Goal: Task Accomplishment & Management: Manage account settings

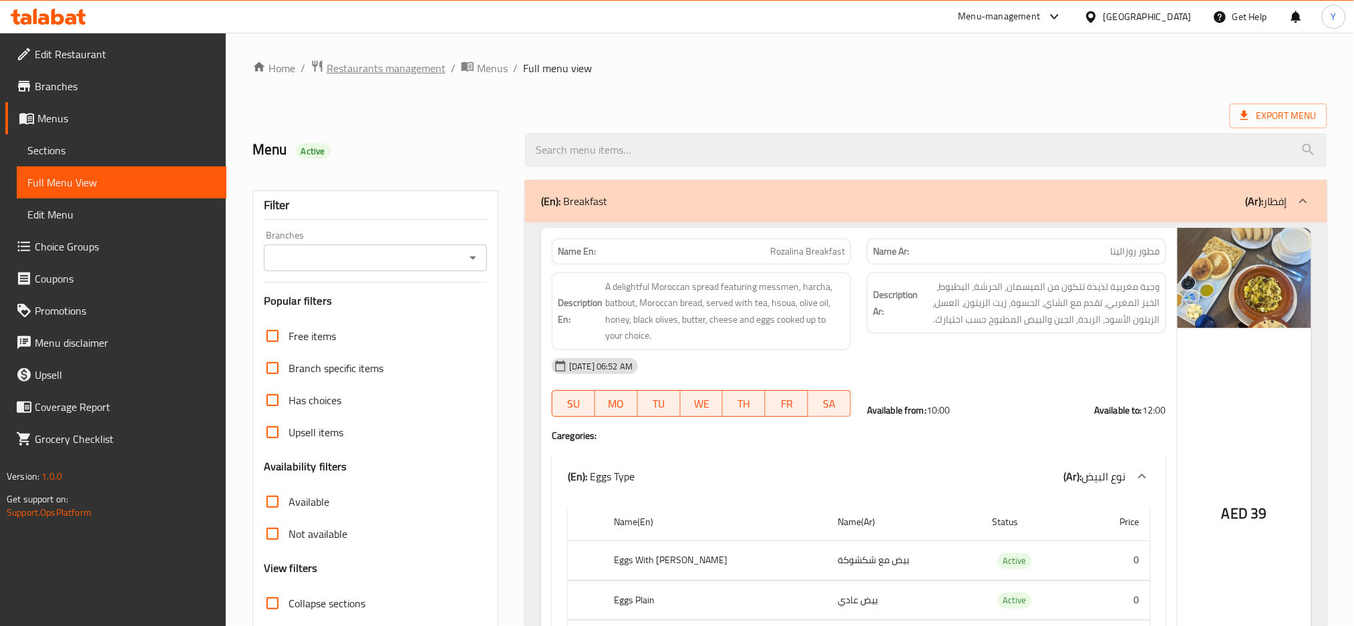
click at [383, 73] on span "Restaurants management" at bounding box center [386, 68] width 119 height 16
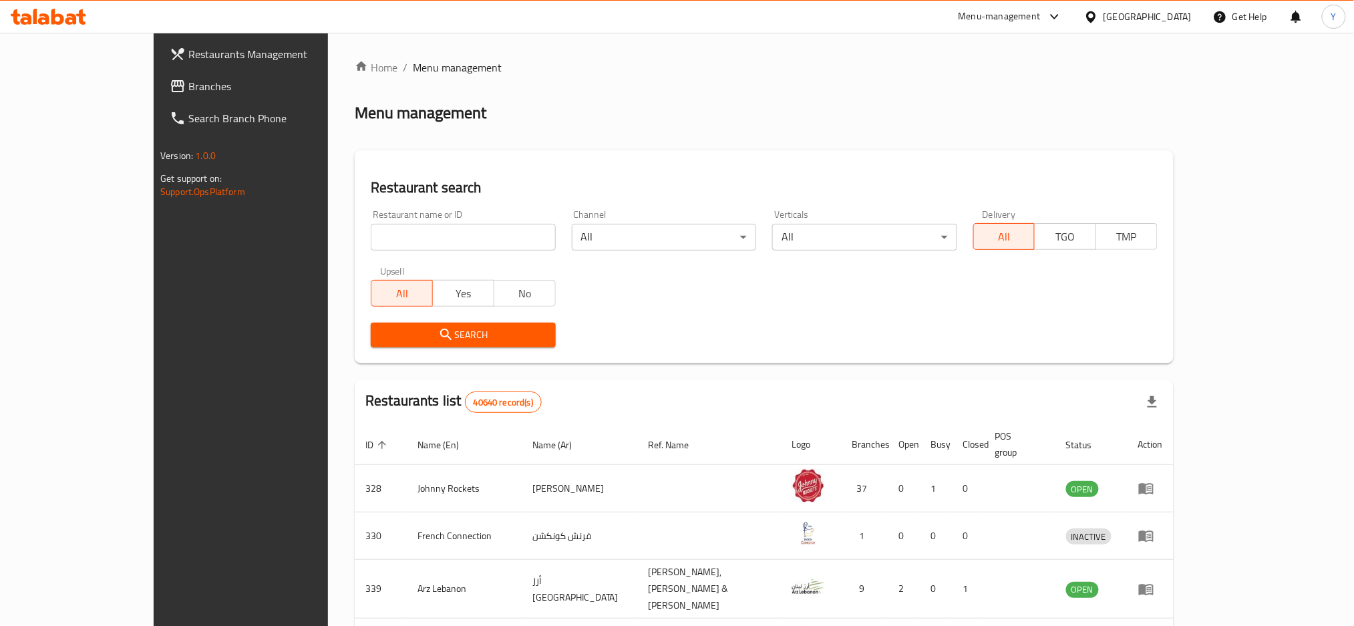
click at [188, 86] on span "Branches" at bounding box center [278, 86] width 181 height 16
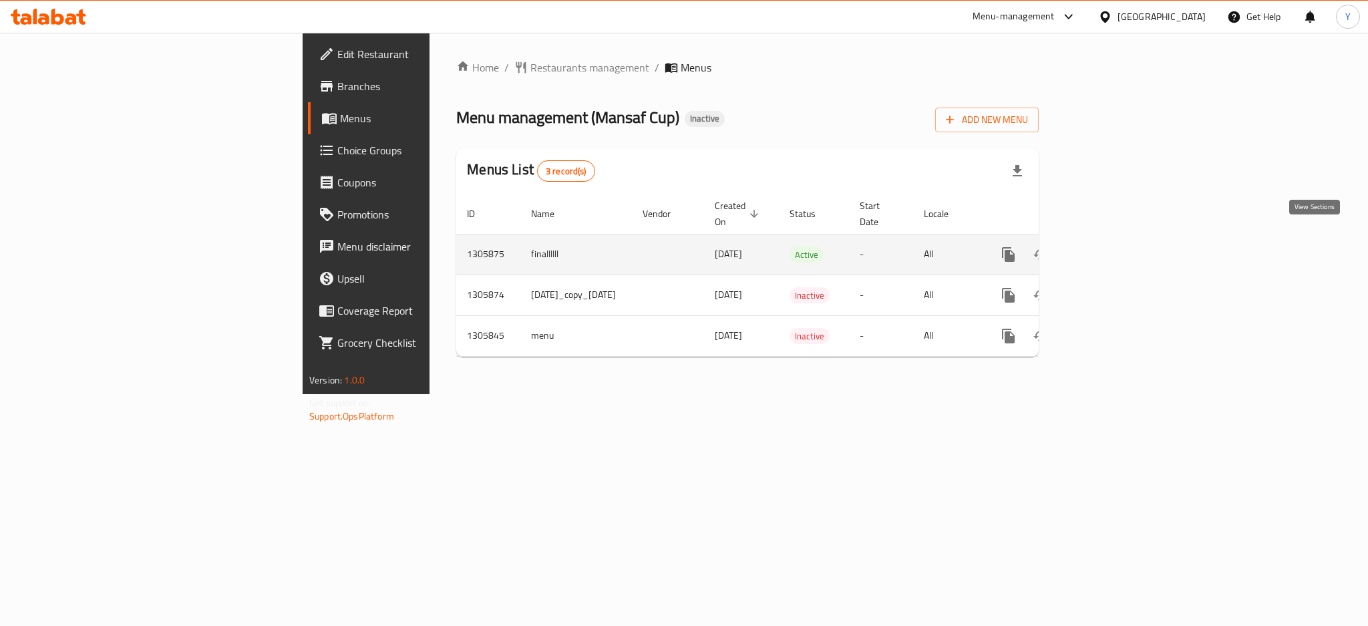
click at [1113, 247] on icon "enhanced table" at bounding box center [1105, 255] width 16 height 16
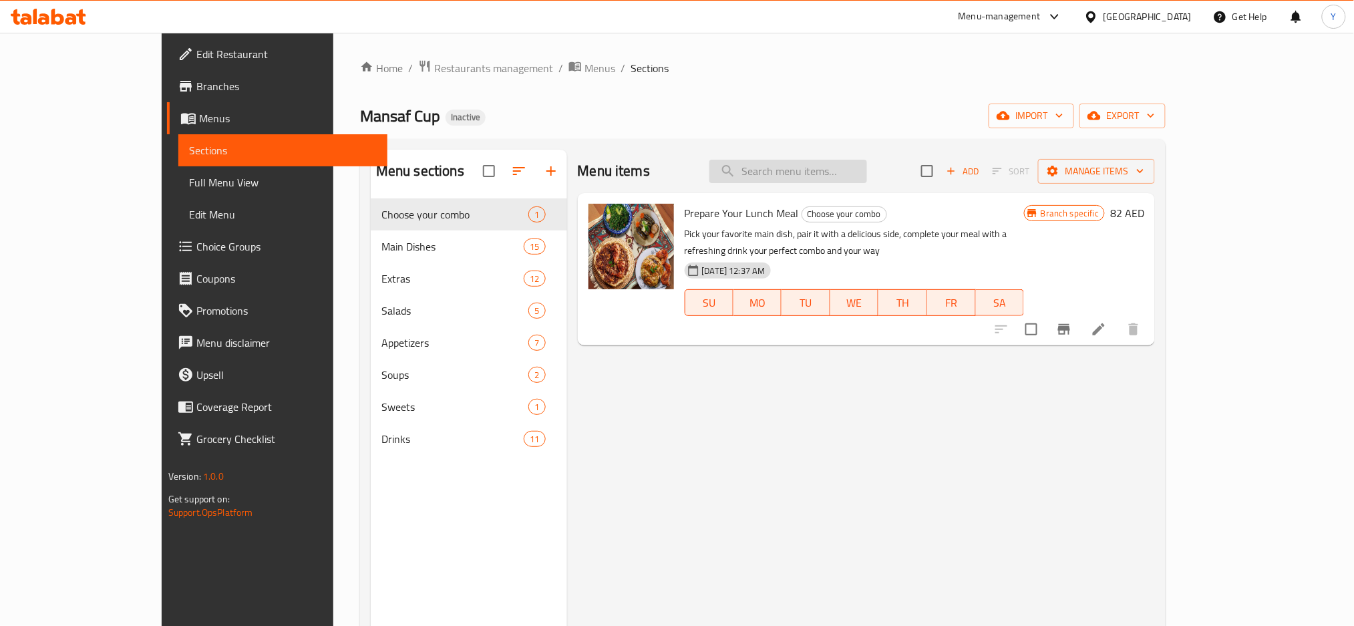
click at [867, 167] on input "search" at bounding box center [789, 171] width 158 height 23
paste input "Special Yogurt"
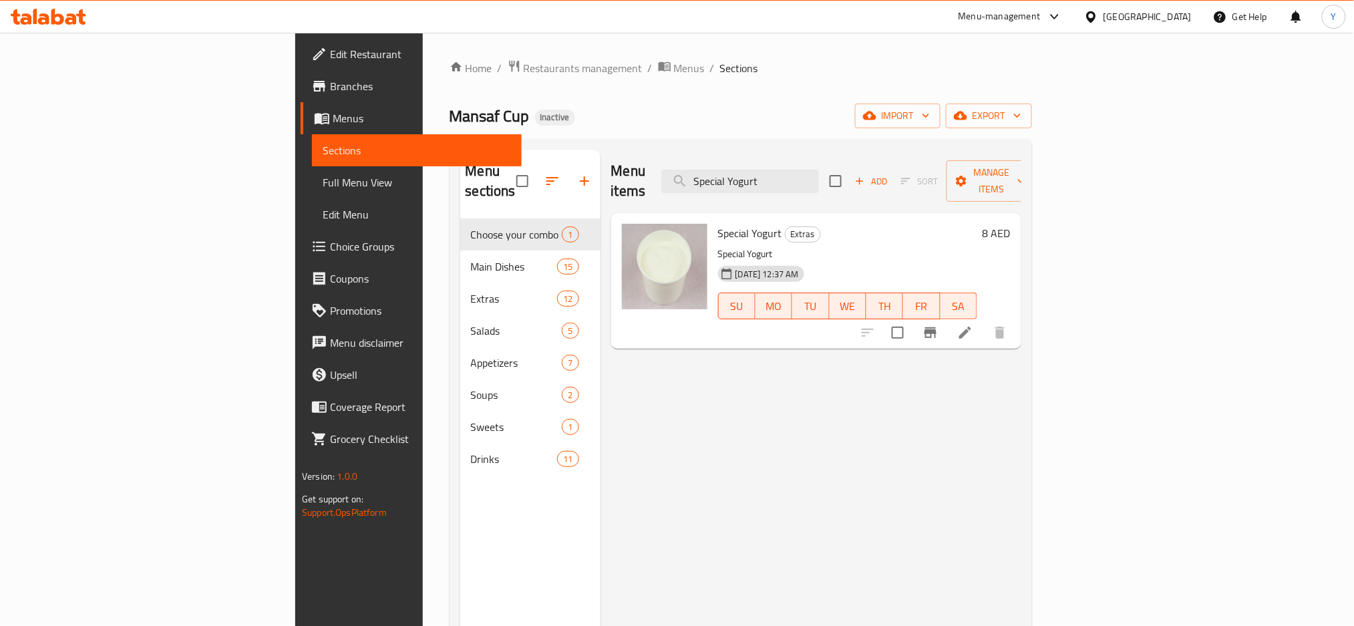
type input "Special Yogurt"
click at [973, 325] on icon at bounding box center [965, 333] width 16 height 16
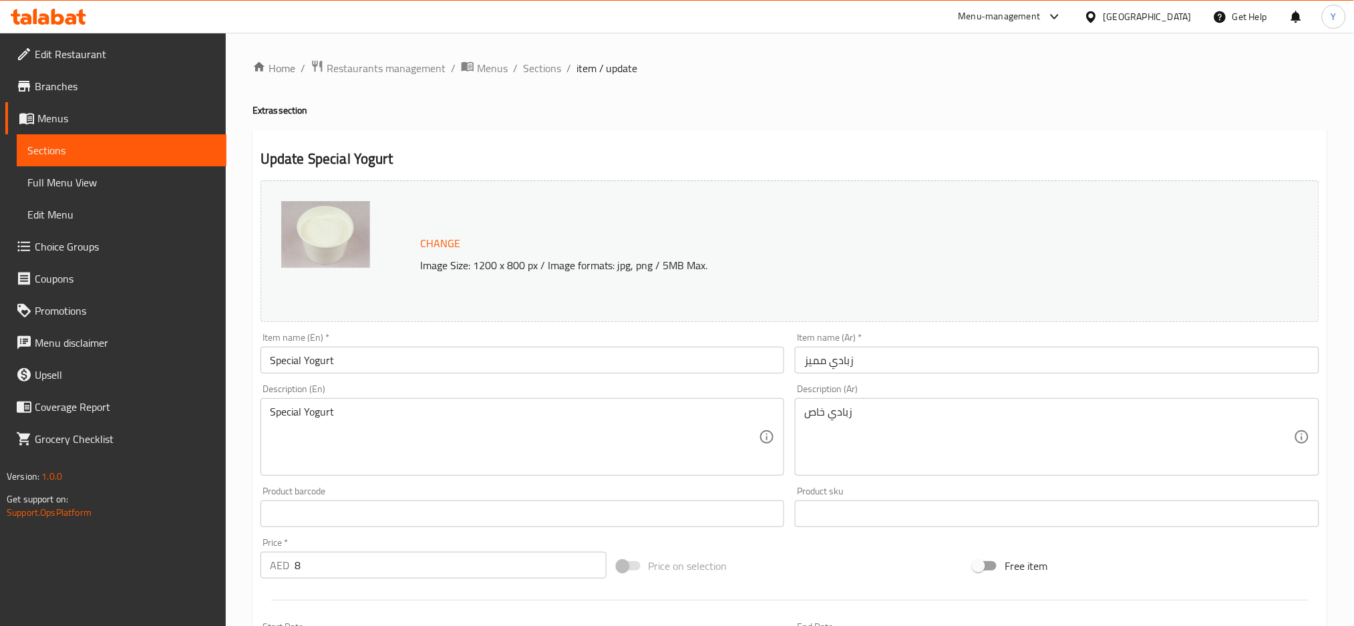
click at [335, 420] on textarea "Special Yogurt" at bounding box center [515, 437] width 490 height 63
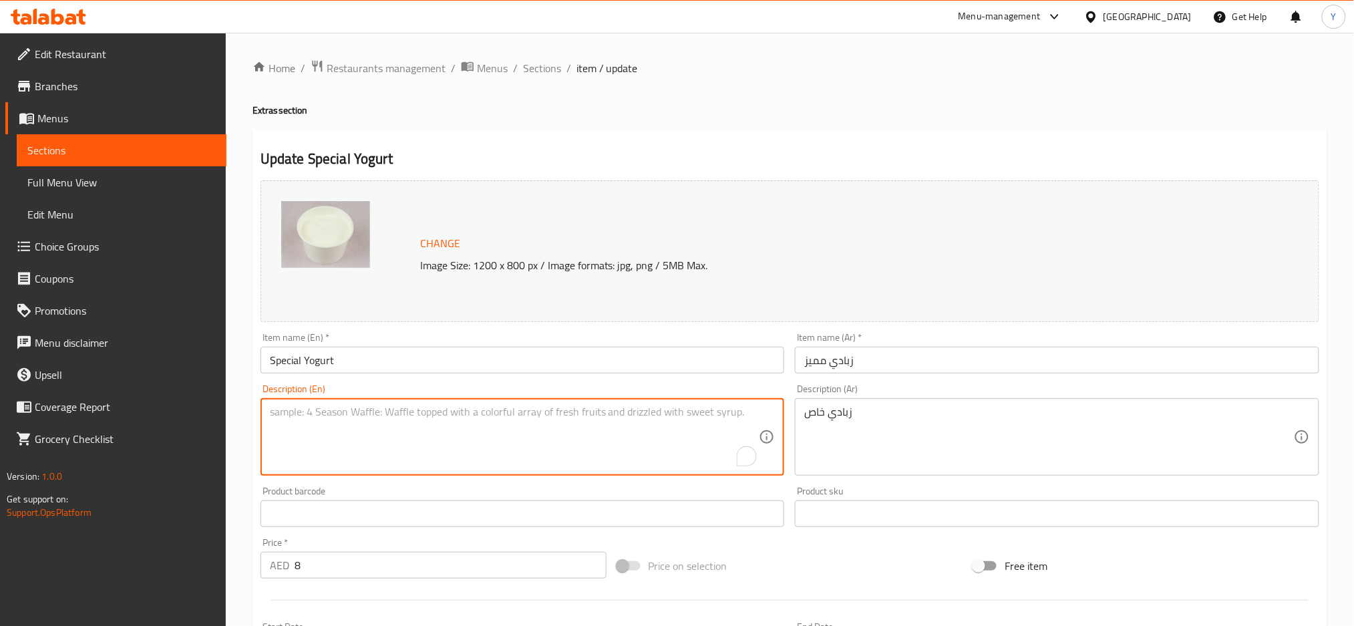
type textarea "Special Yogurt"
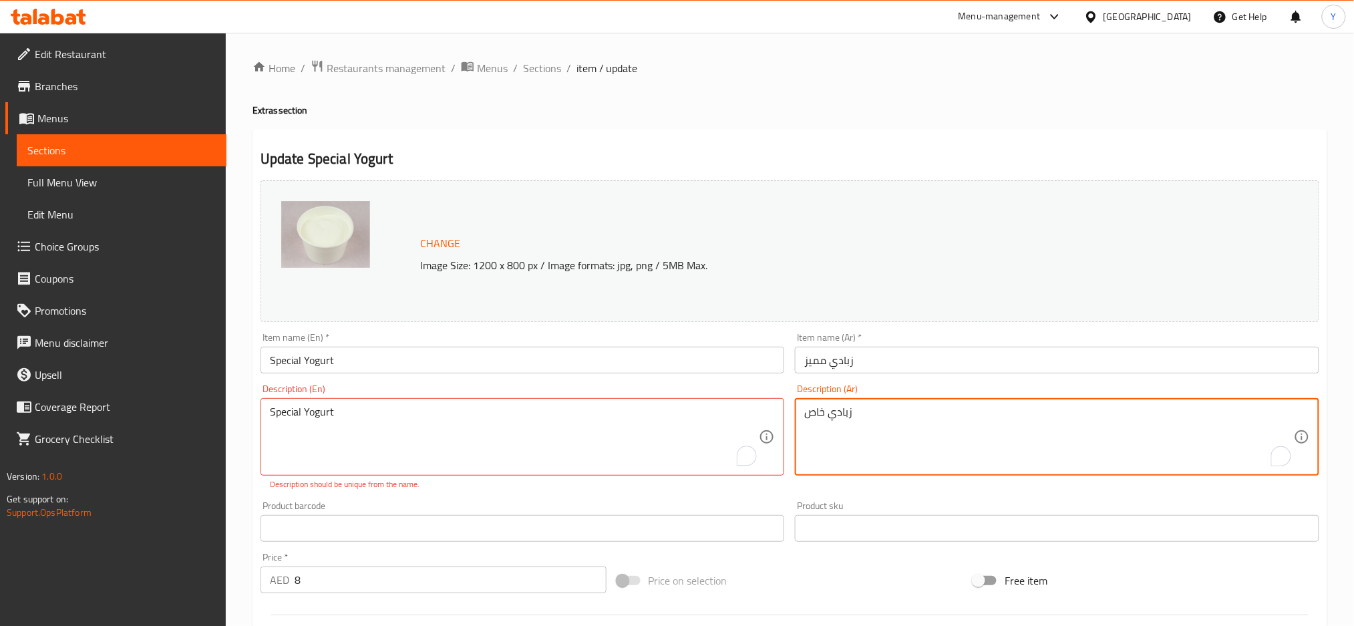
click at [826, 420] on textarea "زبادي خاص" at bounding box center [1049, 437] width 490 height 63
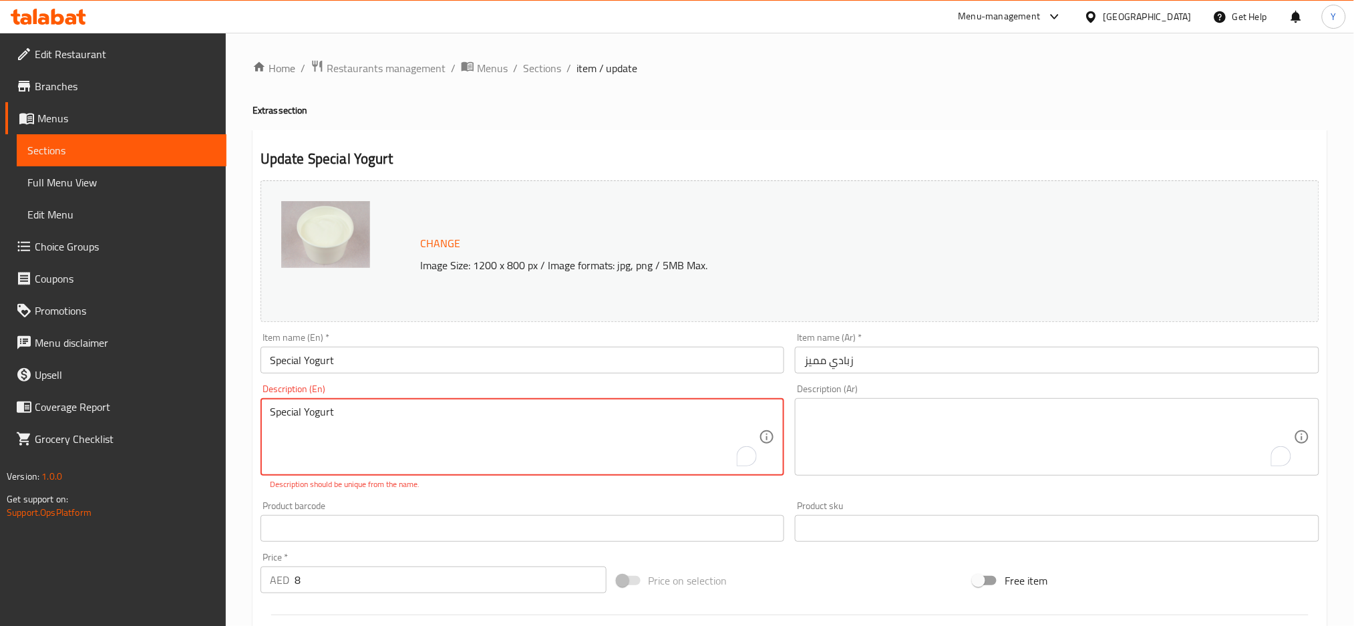
click at [286, 416] on textarea "Special Yogurt" at bounding box center [515, 437] width 490 height 63
type textarea "Yogurt"
click at [299, 414] on textarea "Yogurt" at bounding box center [515, 437] width 490 height 63
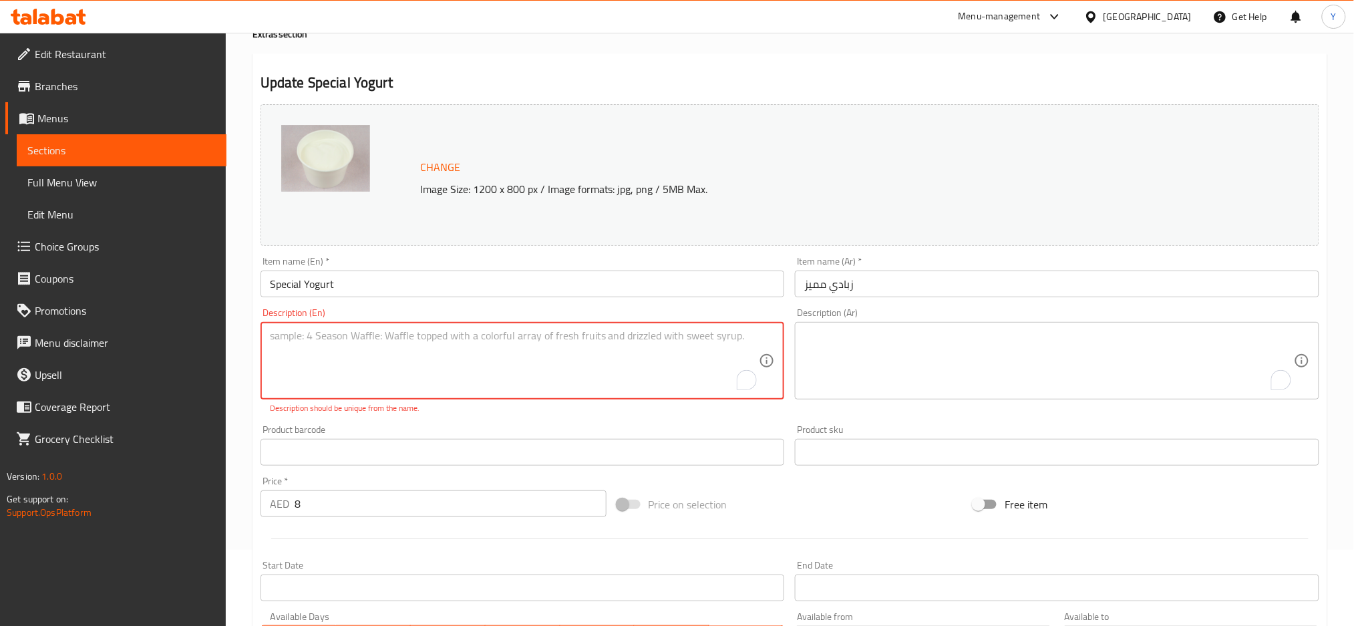
scroll to position [52, 0]
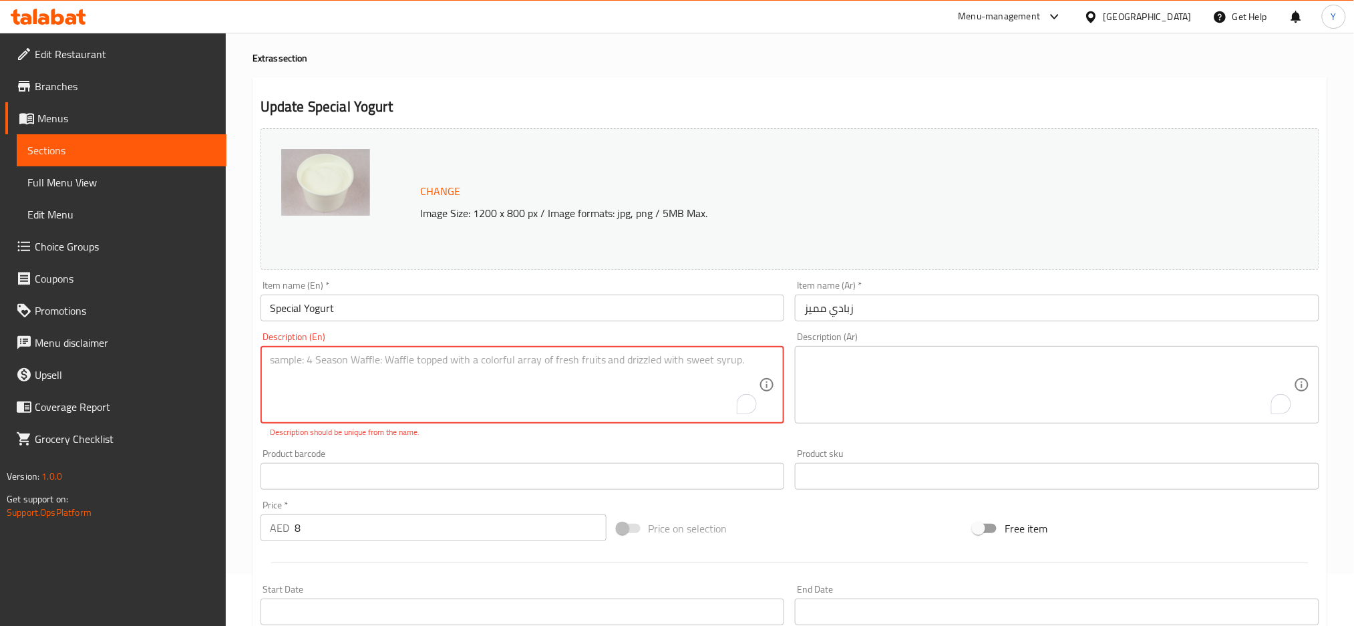
click at [301, 311] on input "Special Yogurt" at bounding box center [523, 308] width 524 height 27
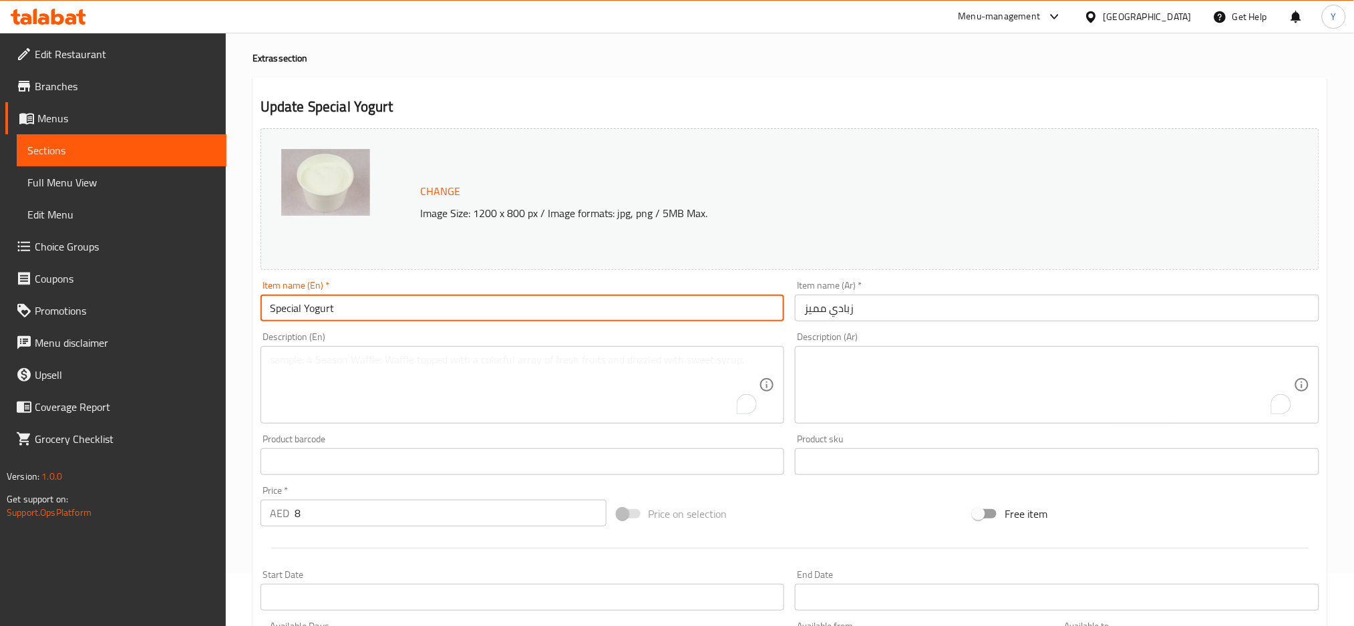
click at [301, 311] on input "Special Yogurt" at bounding box center [523, 308] width 524 height 27
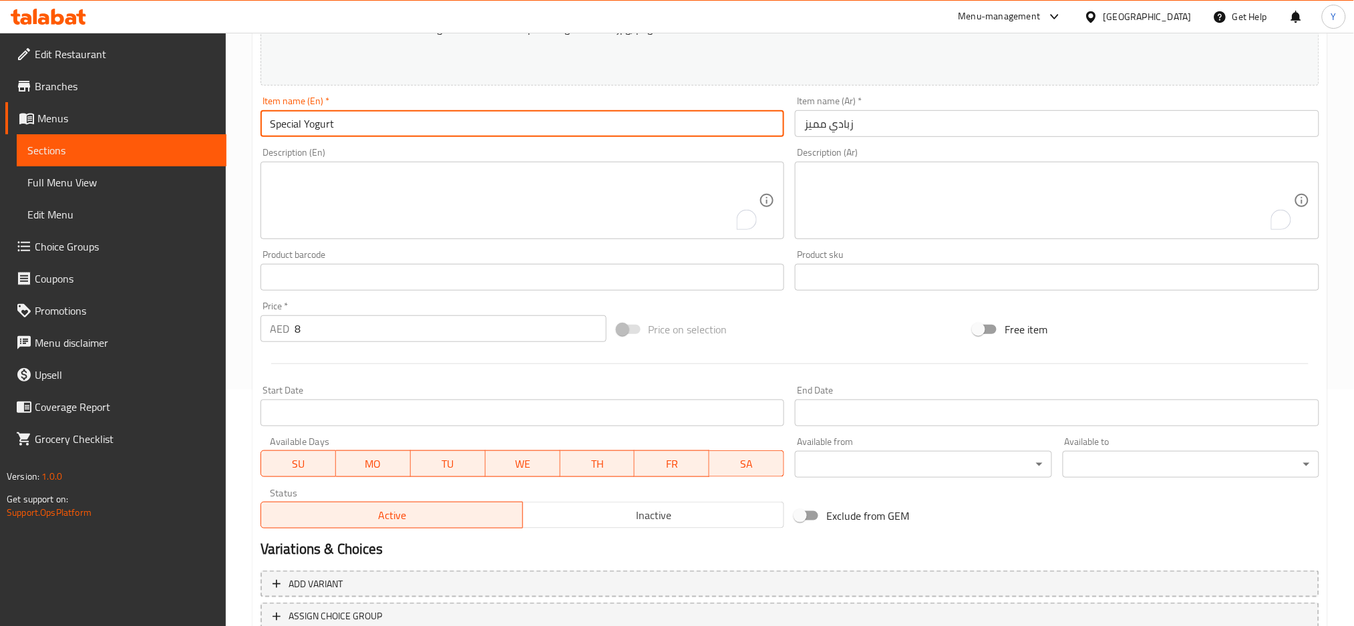
scroll to position [335, 0]
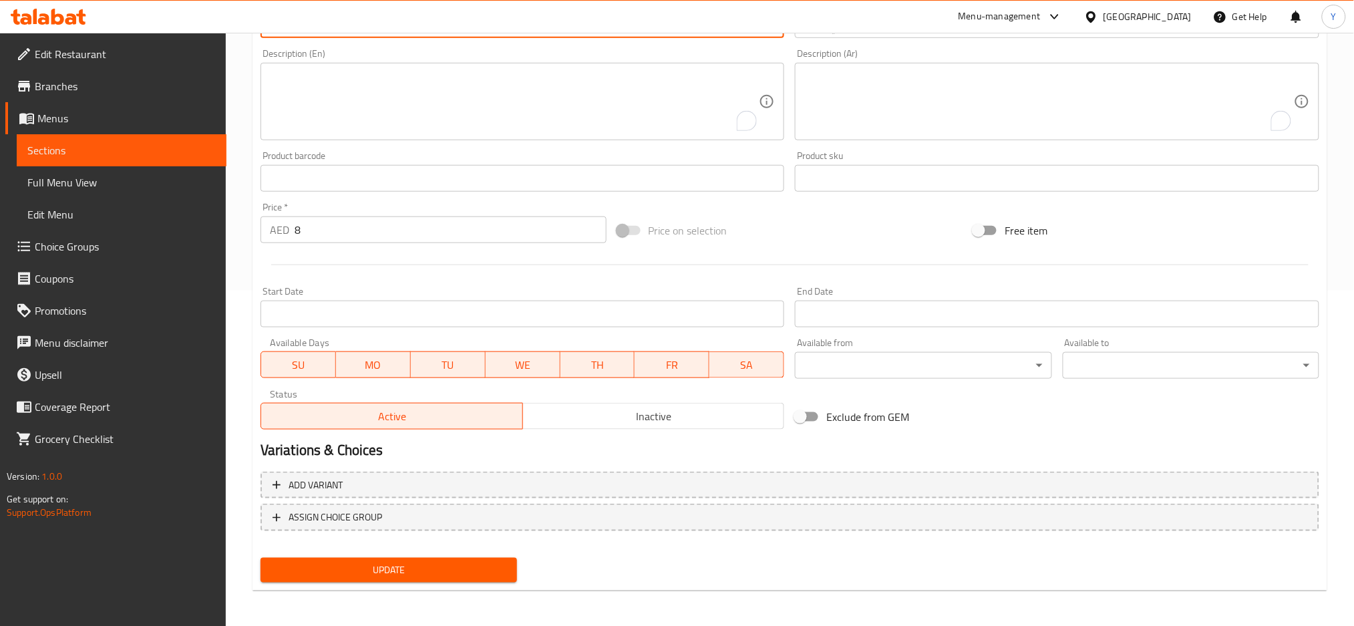
click at [396, 573] on span "Update" at bounding box center [388, 570] width 235 height 17
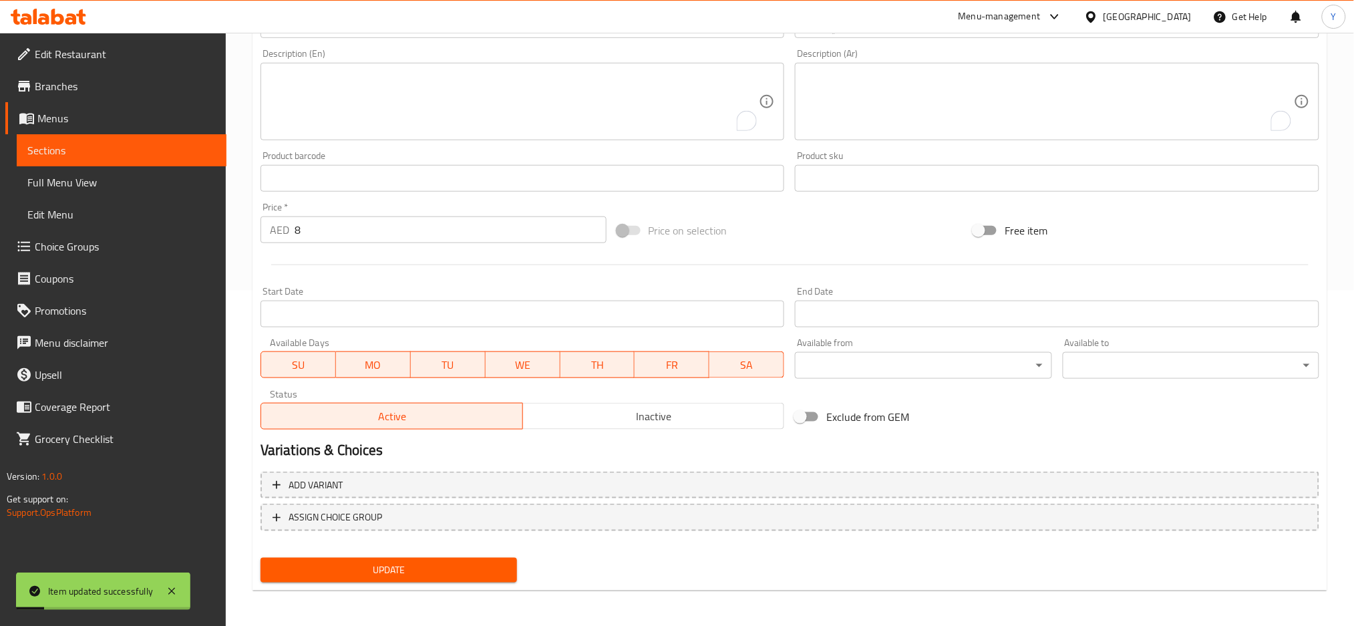
click at [163, 175] on span "Full Menu View" at bounding box center [121, 182] width 188 height 16
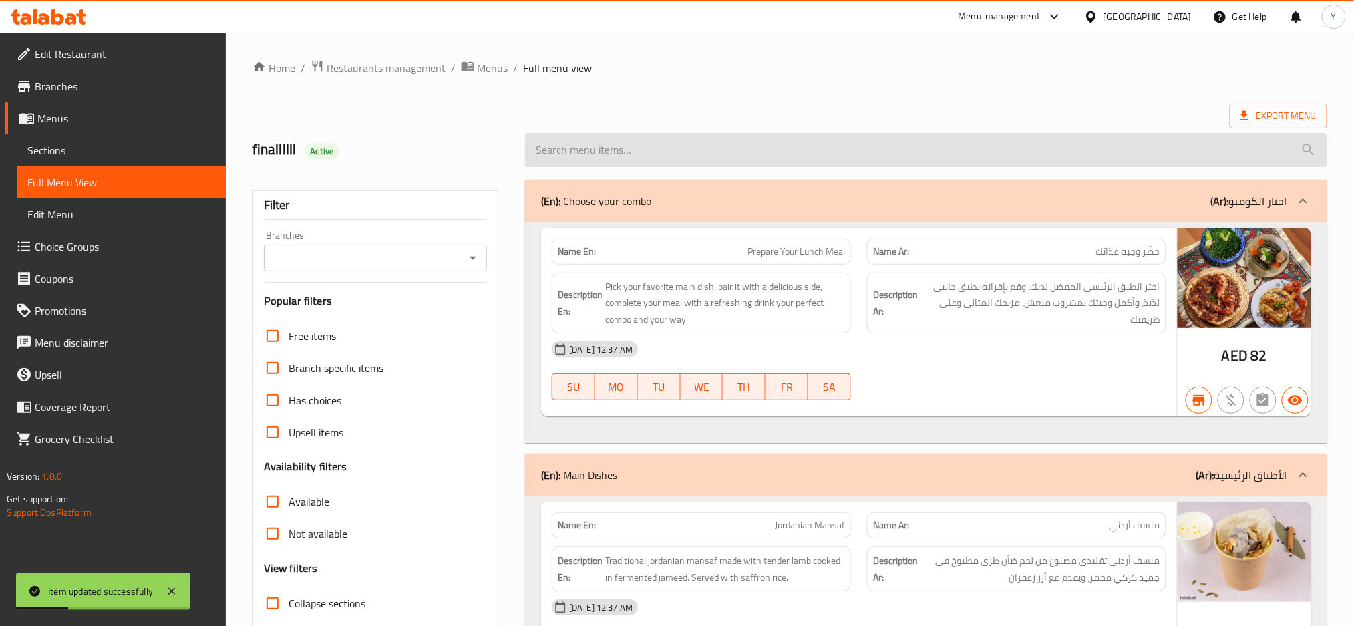
paste input "Special Yogurt"
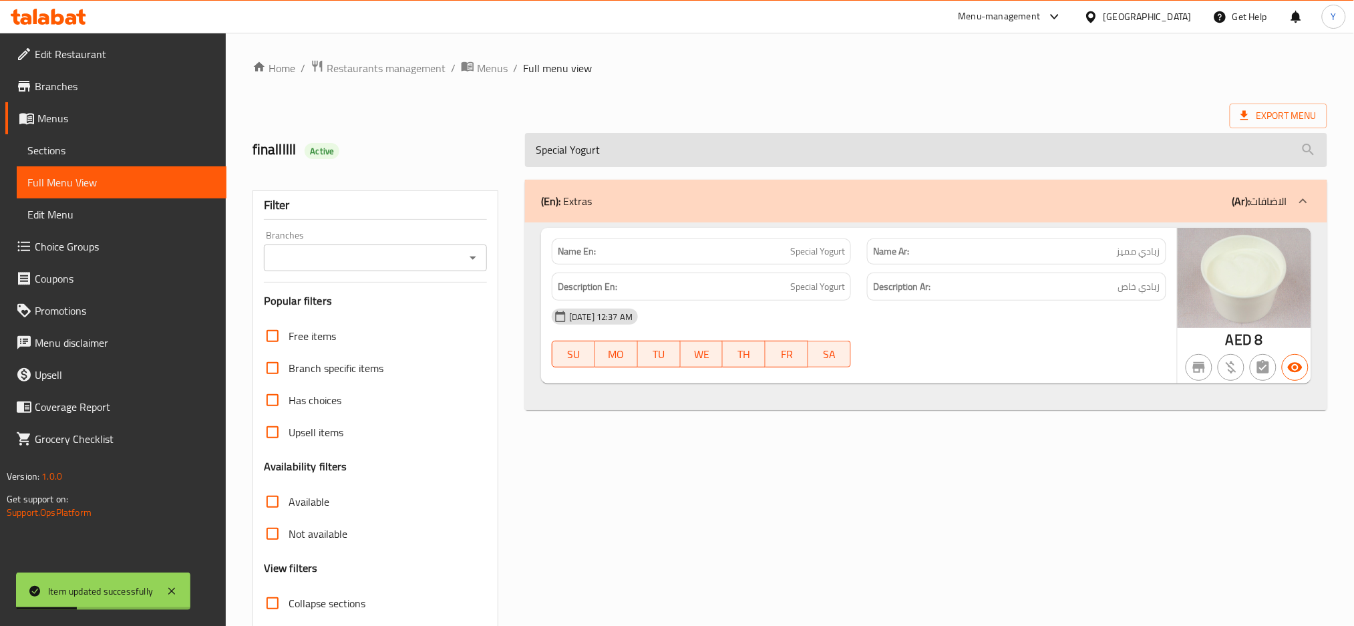
click at [732, 151] on input "Special Yogurt" at bounding box center [926, 150] width 802 height 34
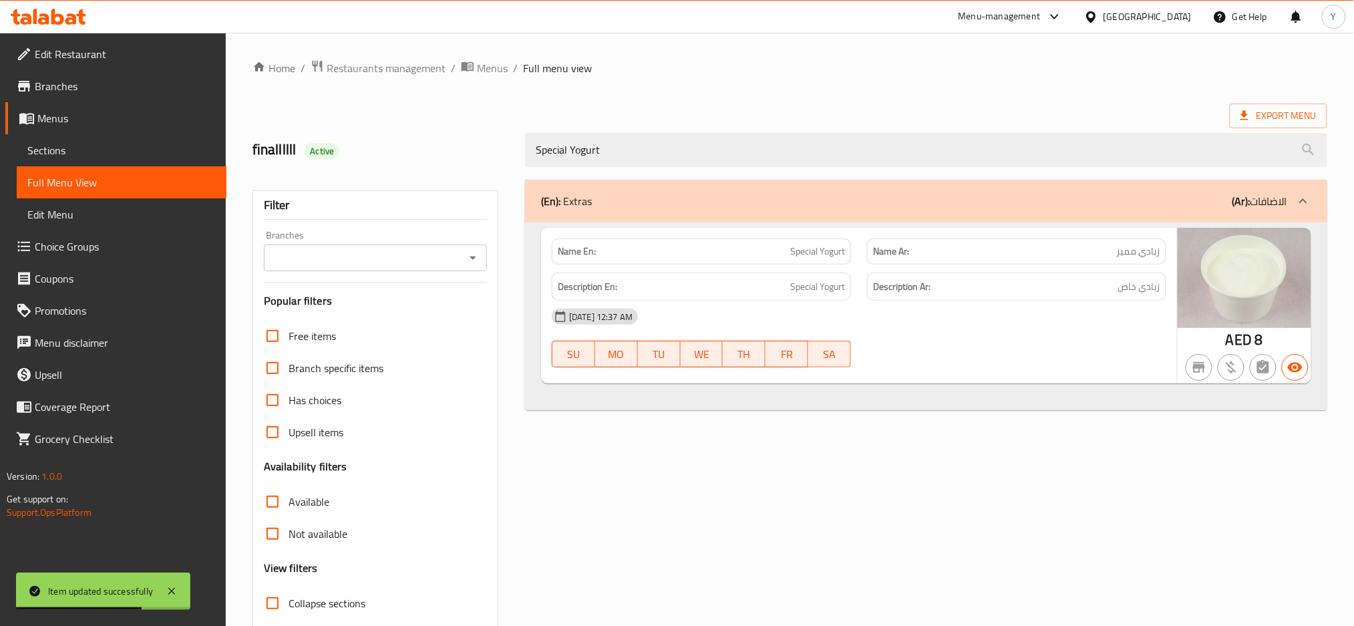
type input "Special Yogurt"
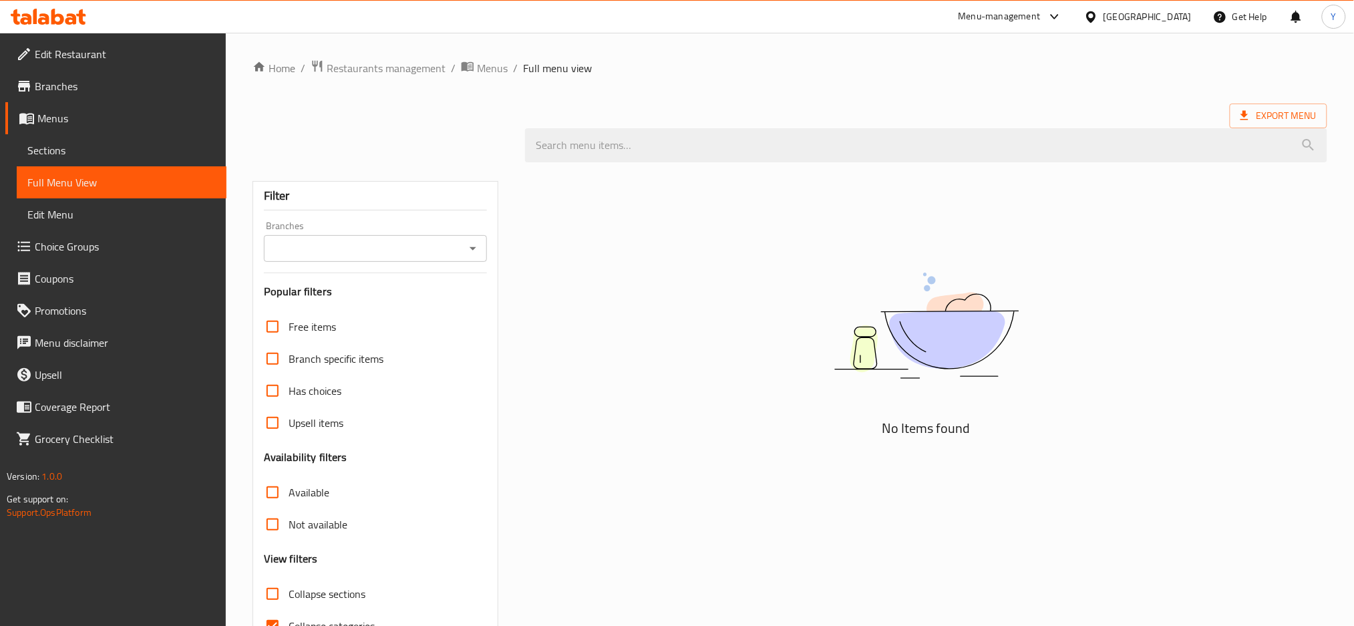
click at [1102, 12] on div at bounding box center [1093, 16] width 19 height 15
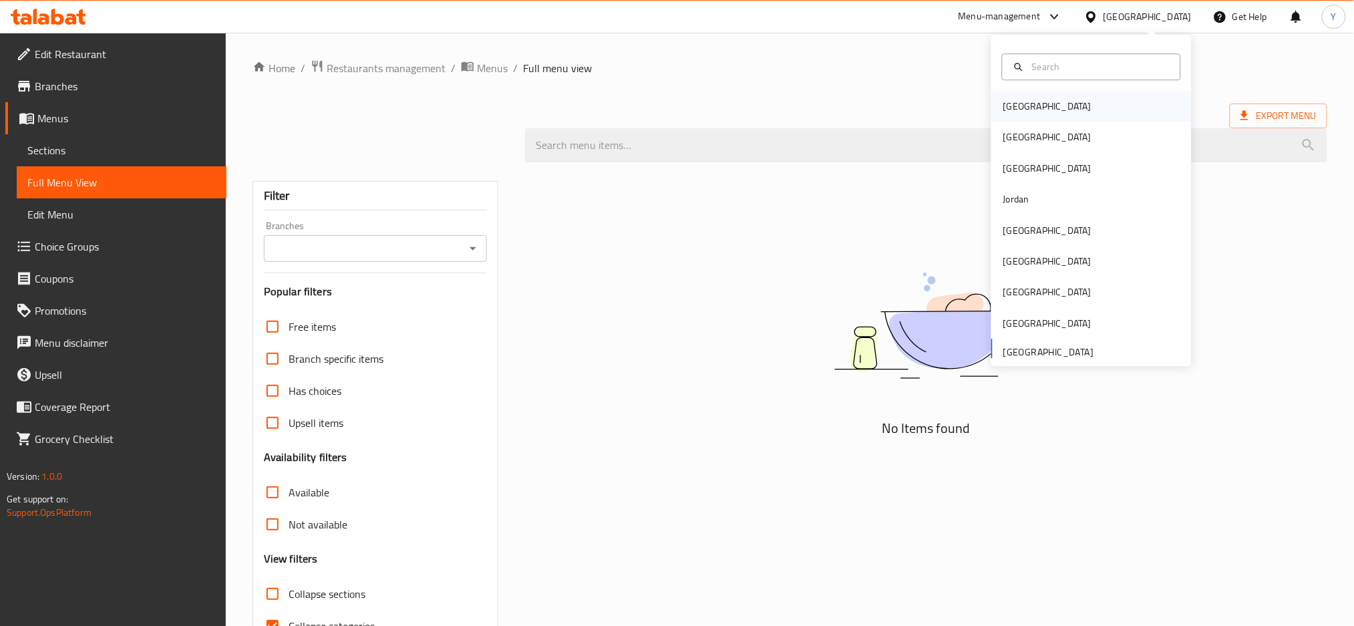
click at [1067, 105] on div "Bahrain" at bounding box center [1091, 106] width 200 height 31
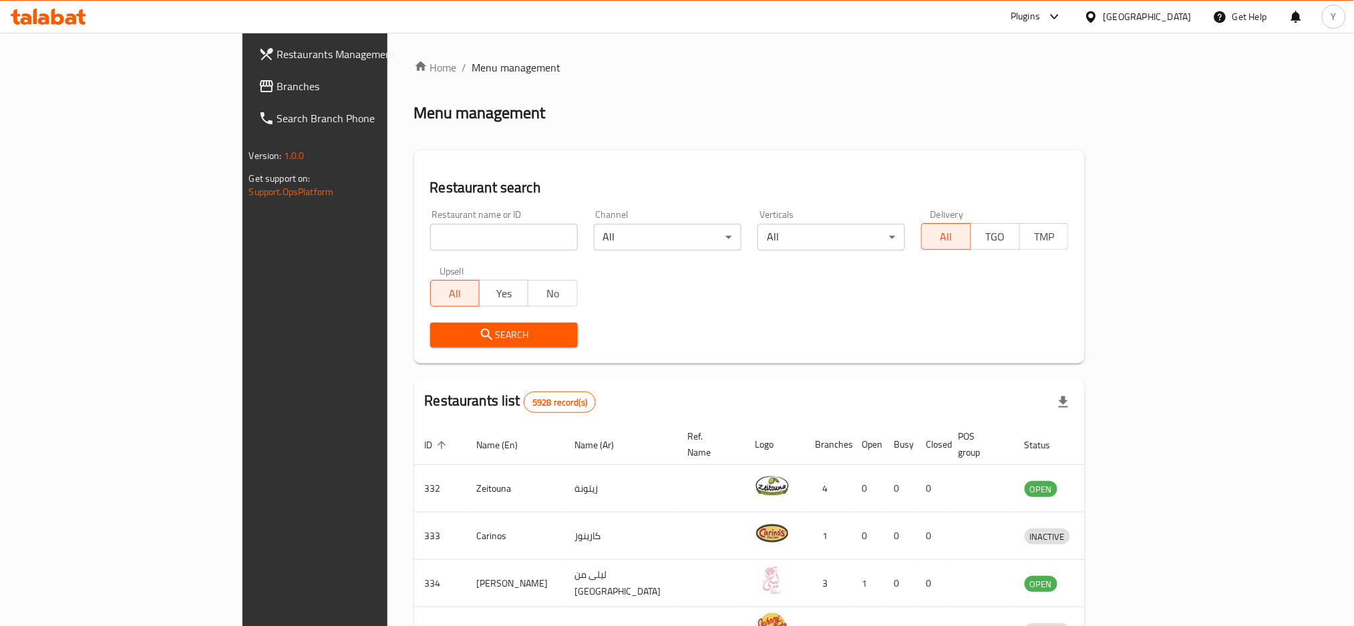
click at [248, 94] on link "Branches" at bounding box center [358, 86] width 221 height 32
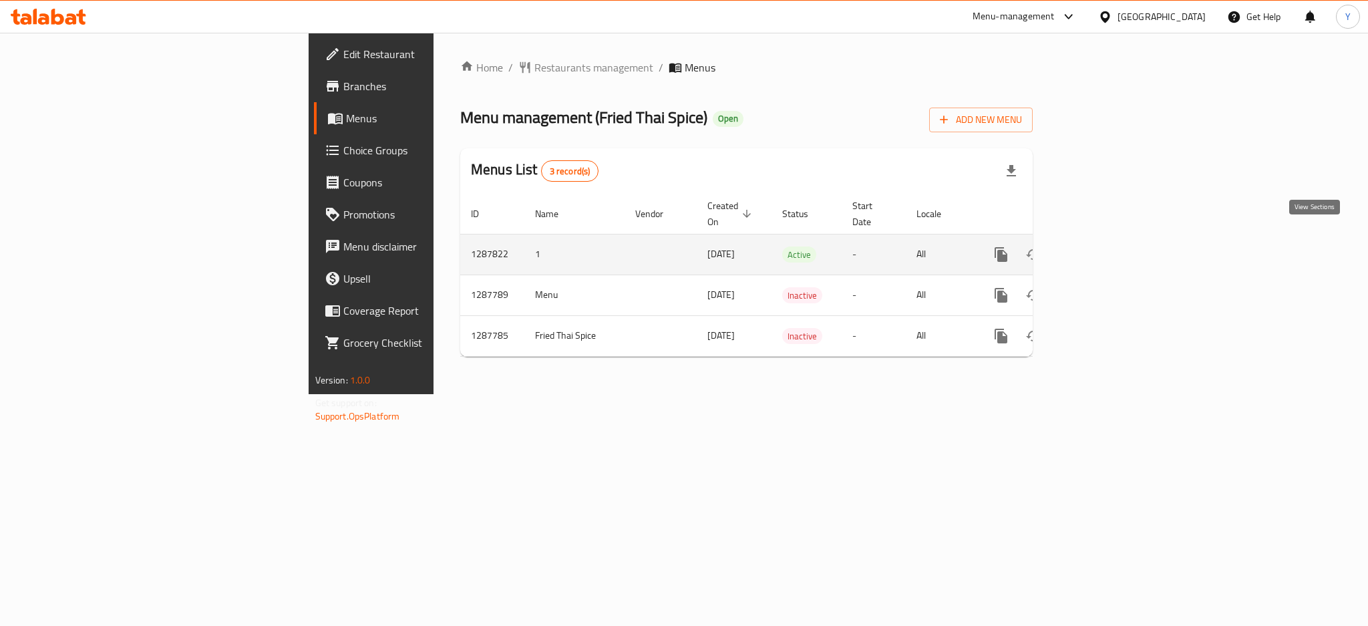
click at [1104, 249] on icon "enhanced table" at bounding box center [1098, 255] width 12 height 12
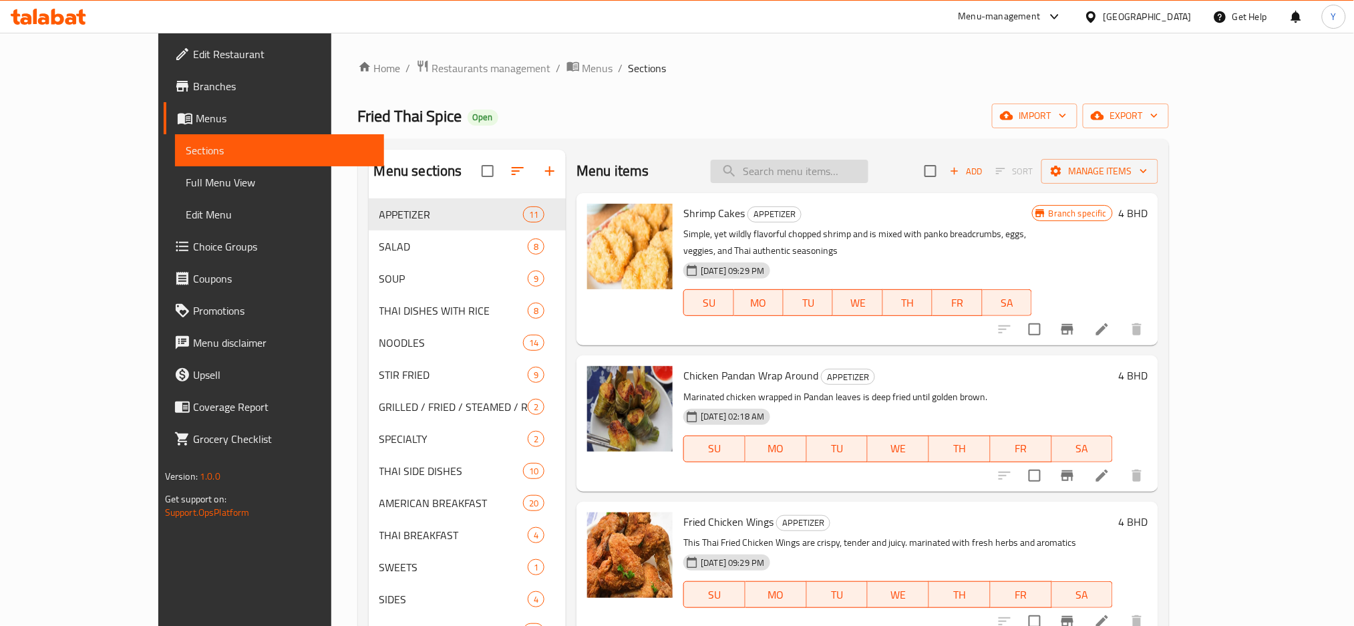
click at [796, 170] on input "search" at bounding box center [790, 171] width 158 height 23
paste input "French Toasts Overload"
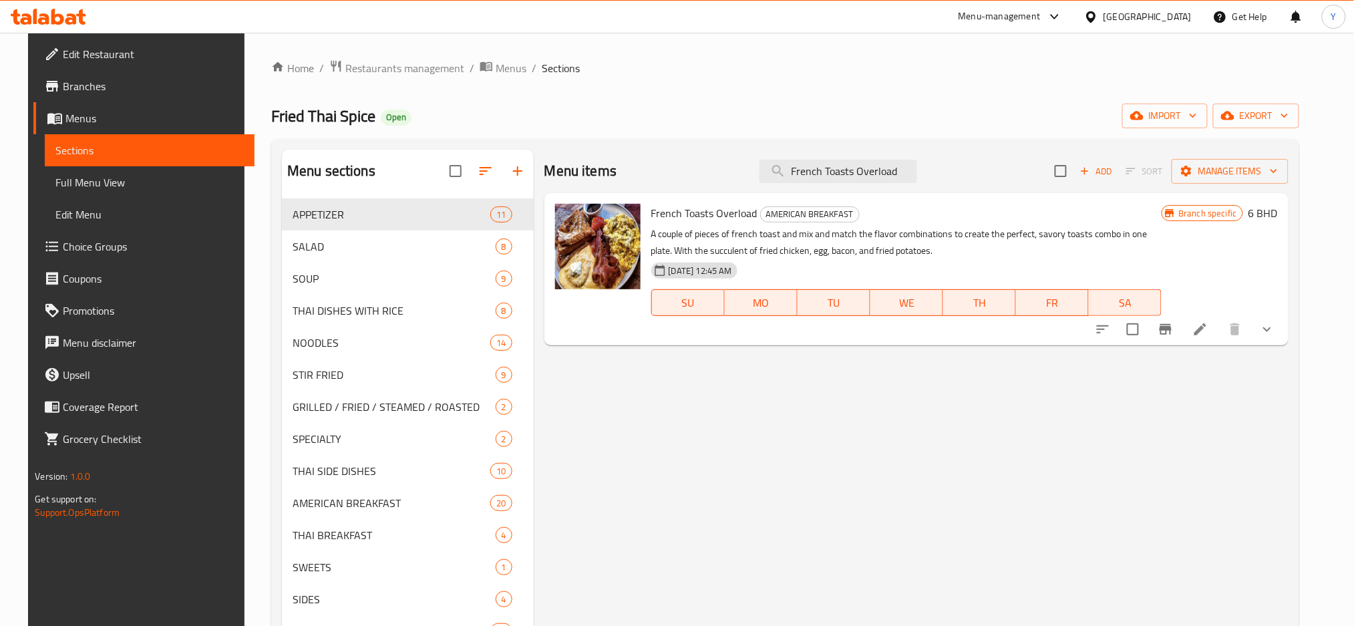
type input "French Toasts Overload"
click at [1174, 334] on icon "Branch-specific-item" at bounding box center [1166, 329] width 16 height 16
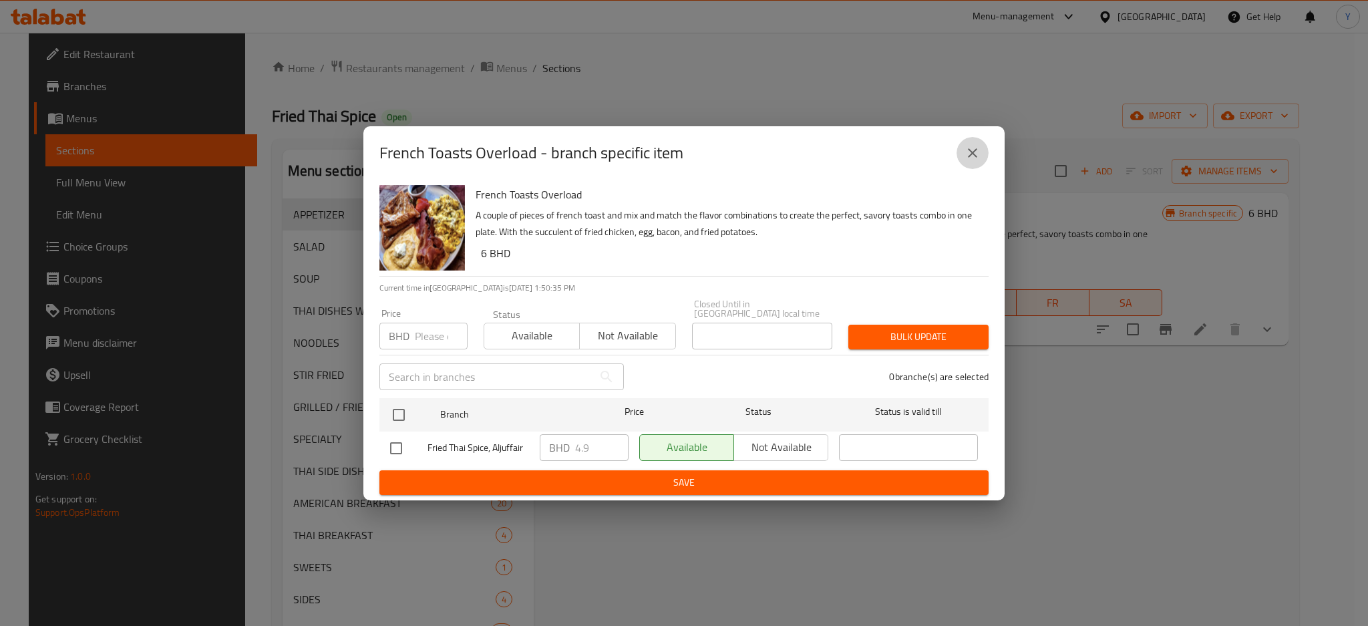
click at [969, 161] on icon "close" at bounding box center [973, 153] width 16 height 16
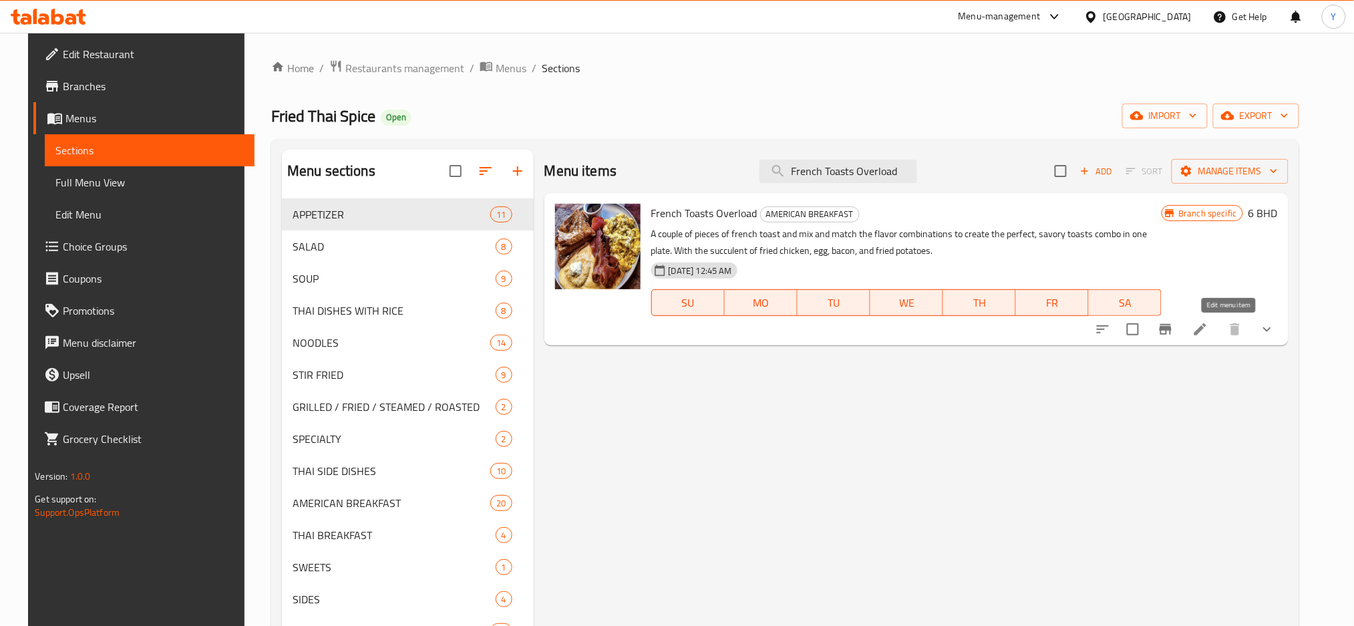
click at [1209, 335] on icon at bounding box center [1201, 329] width 16 height 16
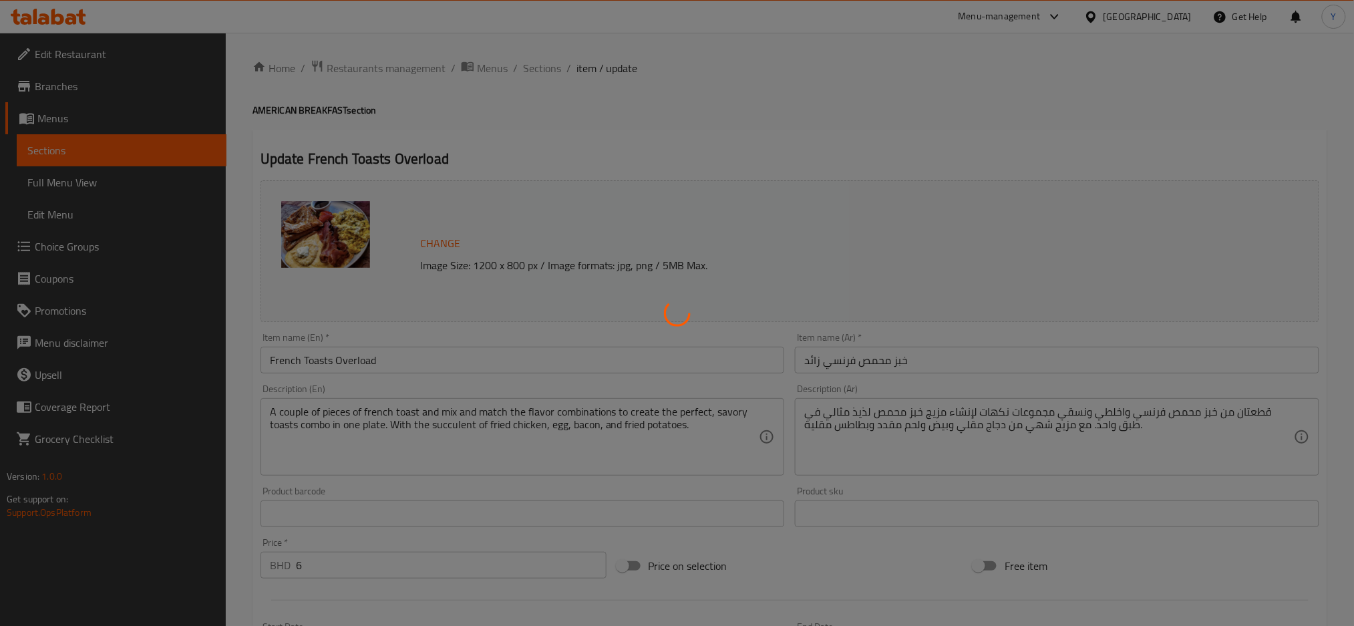
type input "اختيارك من لحم خنزير مقدد:"
type input "1"
type input "جبن"
type input "0"
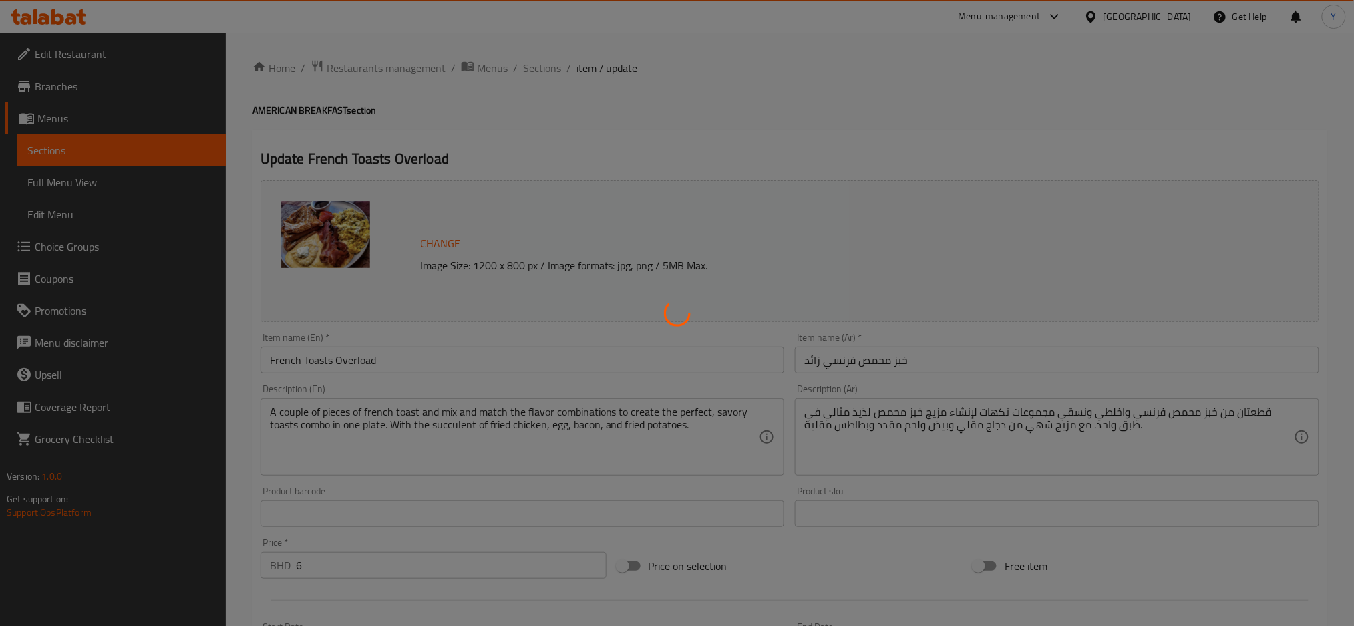
type input "1"
type input "إختيارك من:"
type input "1"
type input "خيارات بطاطس"
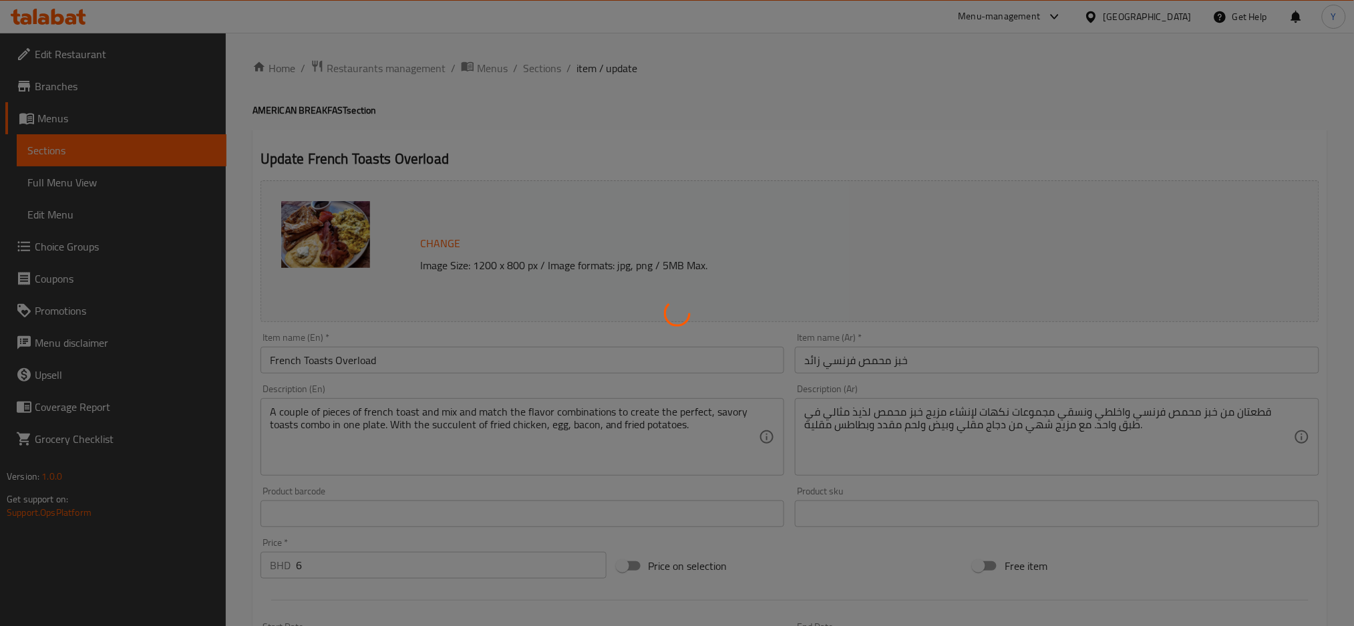
type input "1"
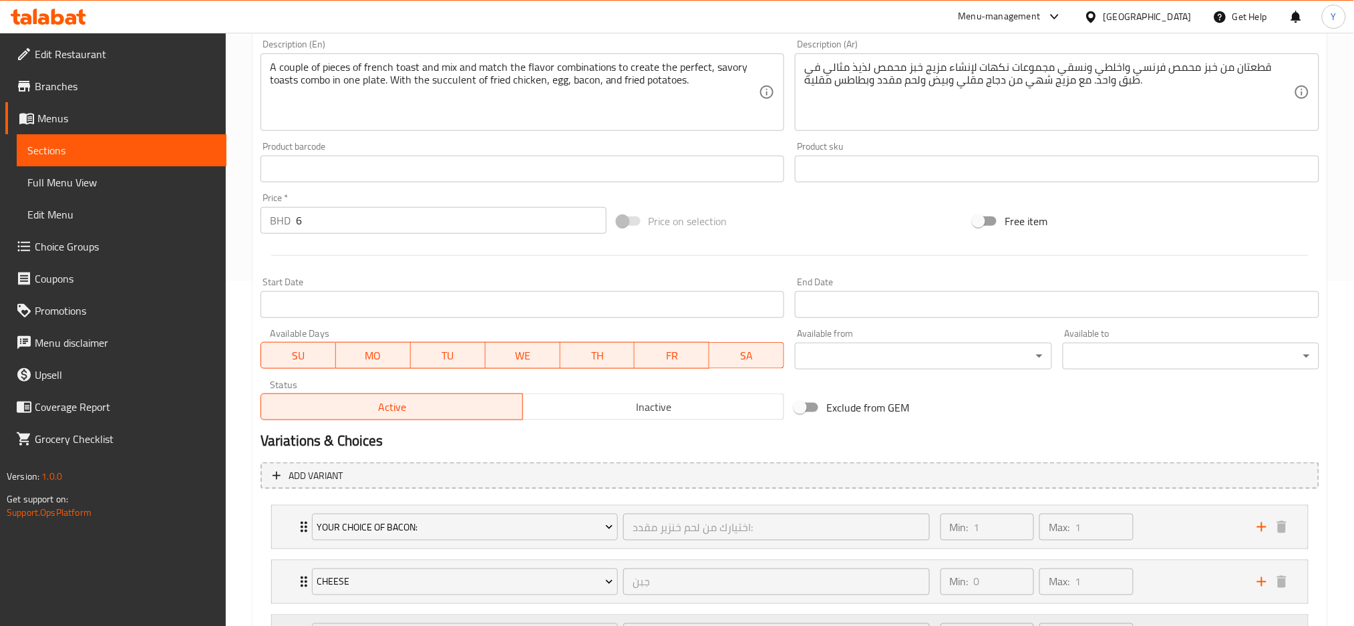
scroll to position [475, 0]
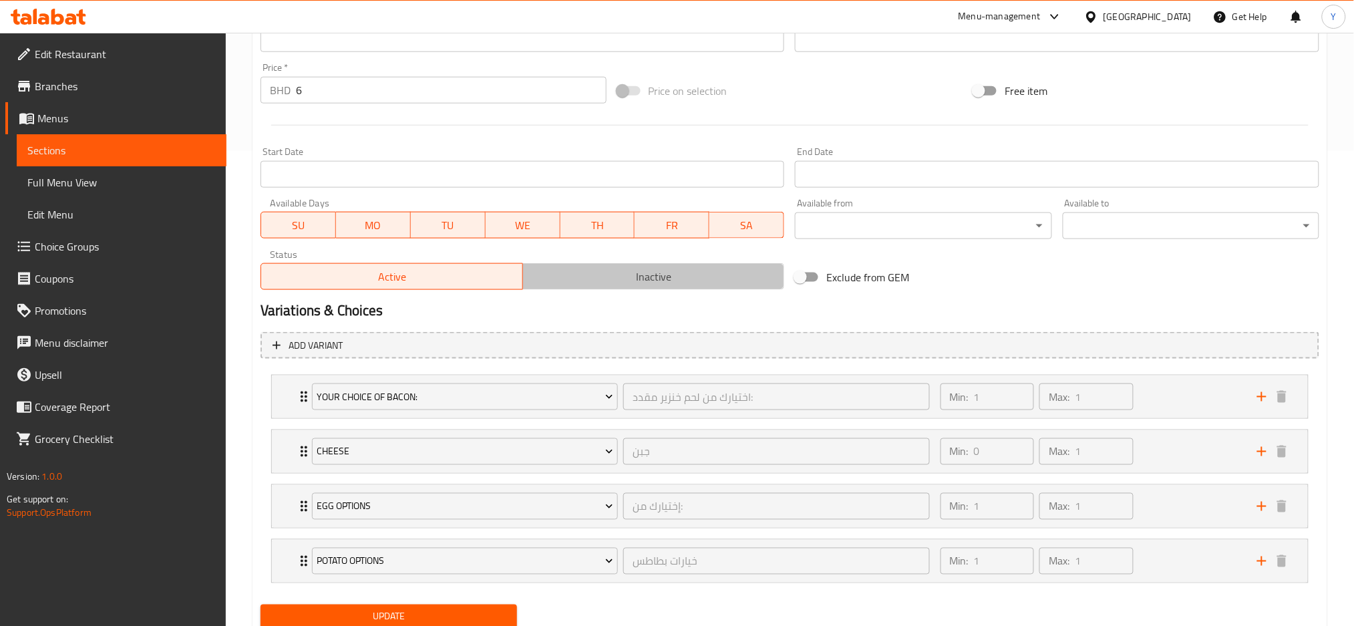
click at [674, 274] on span "Inactive" at bounding box center [653, 276] width 251 height 19
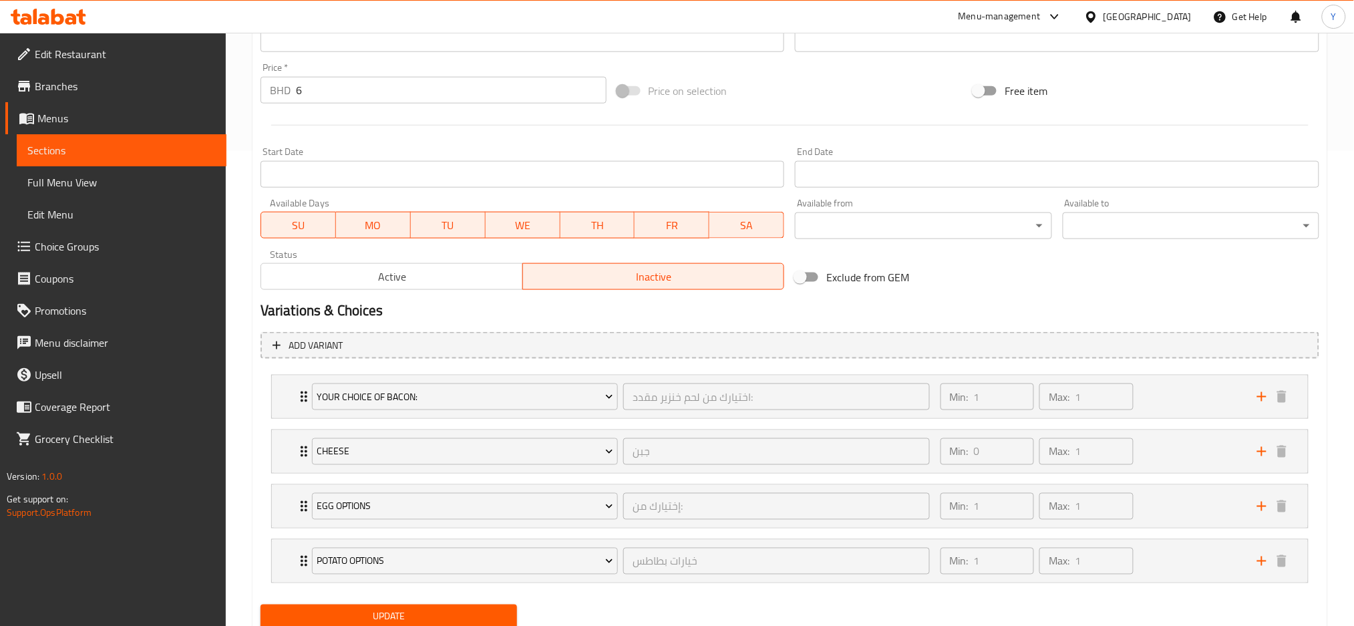
click at [474, 619] on span "Update" at bounding box center [388, 617] width 235 height 17
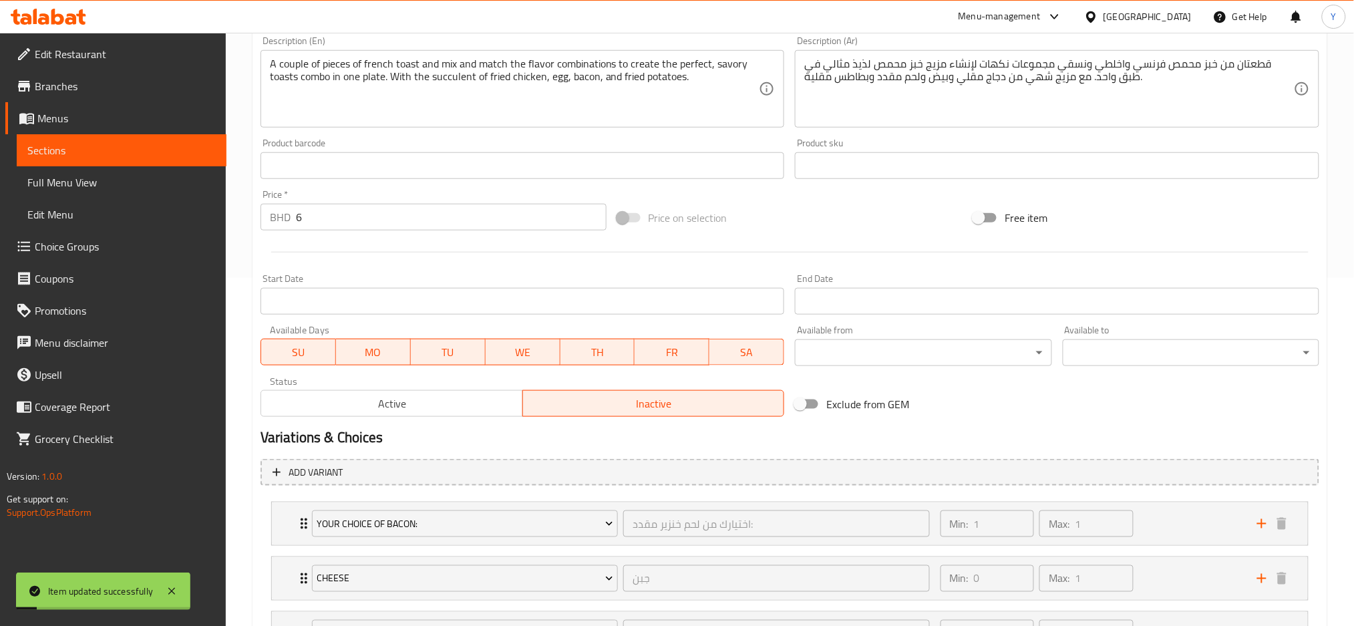
scroll to position [297, 0]
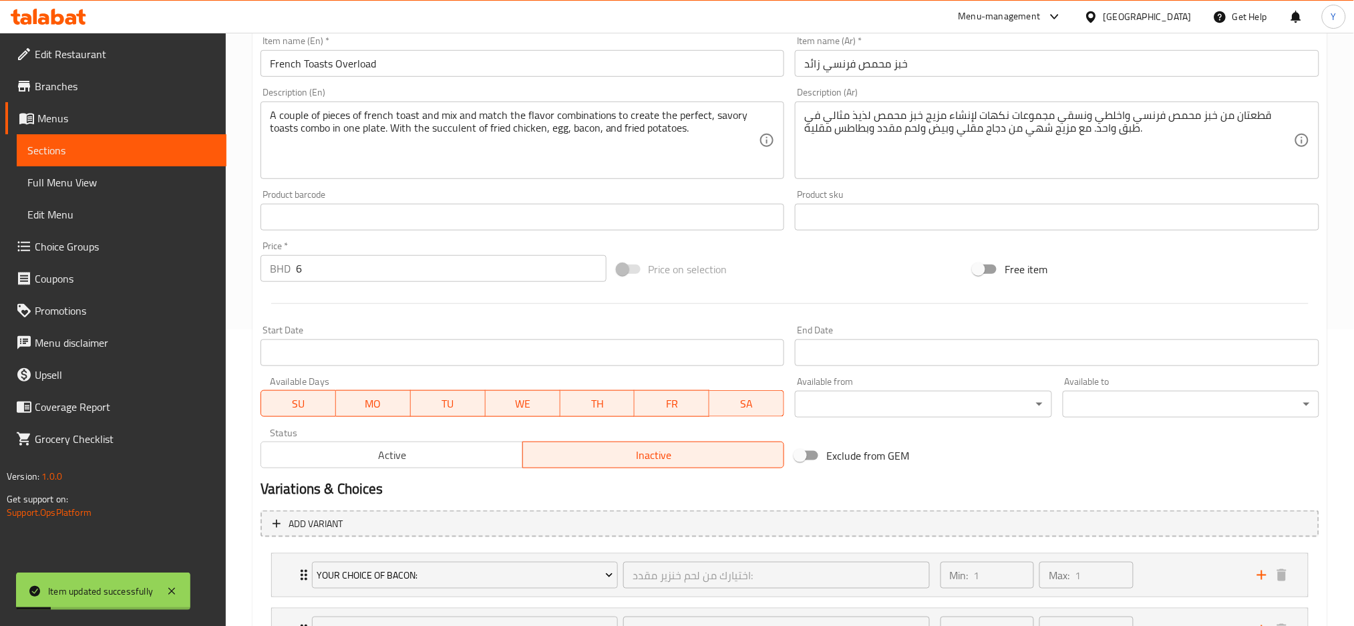
click at [116, 191] on link "Full Menu View" at bounding box center [122, 182] width 210 height 32
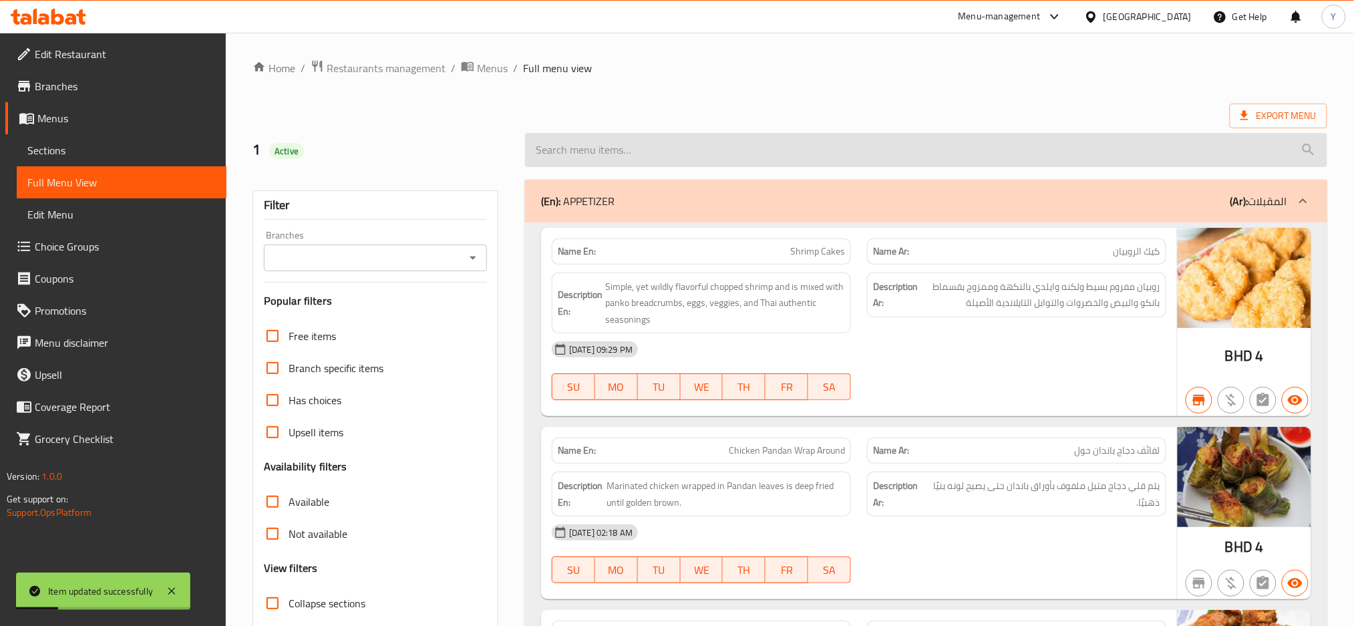
paste input "French Toasts Overload"
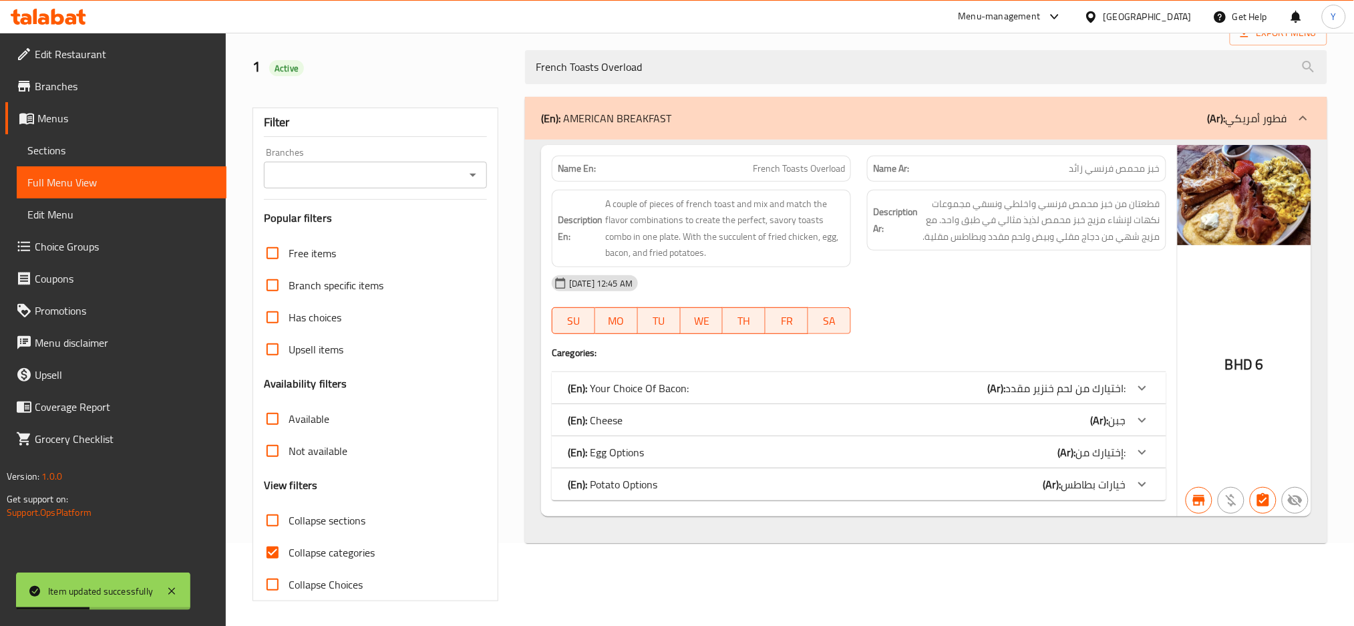
scroll to position [86, 0]
type input "French Toasts Overload"
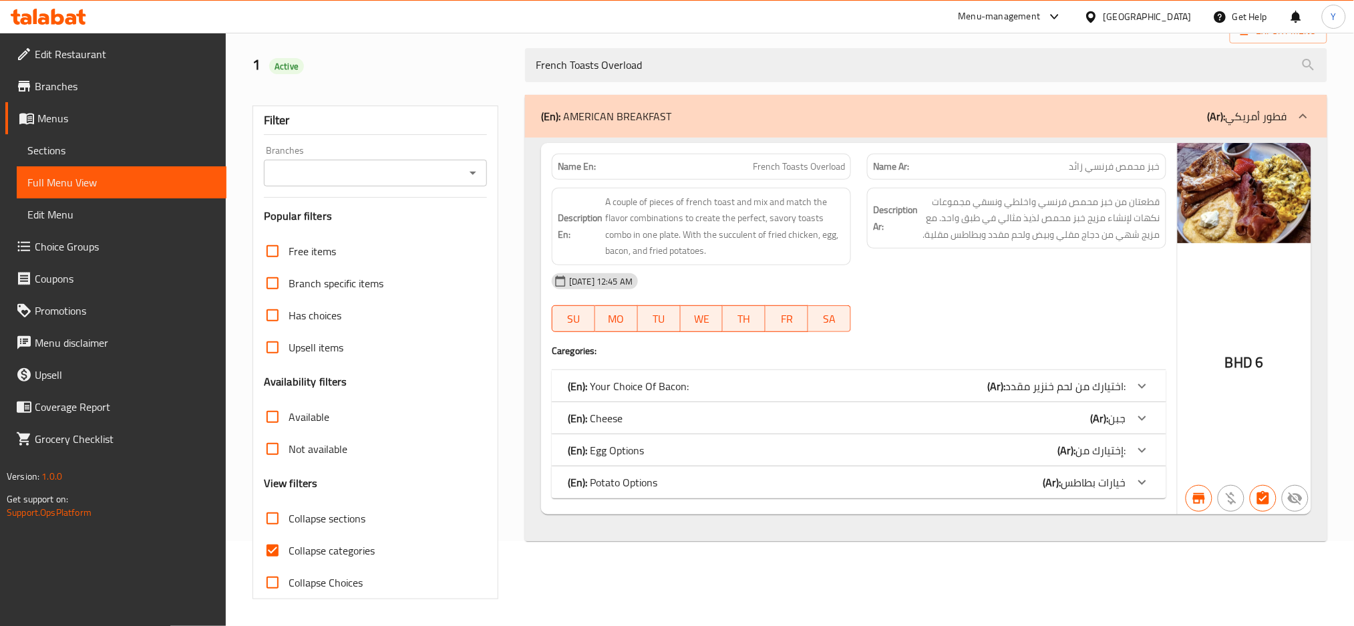
click at [1180, 11] on div "Bahrain" at bounding box center [1148, 16] width 88 height 15
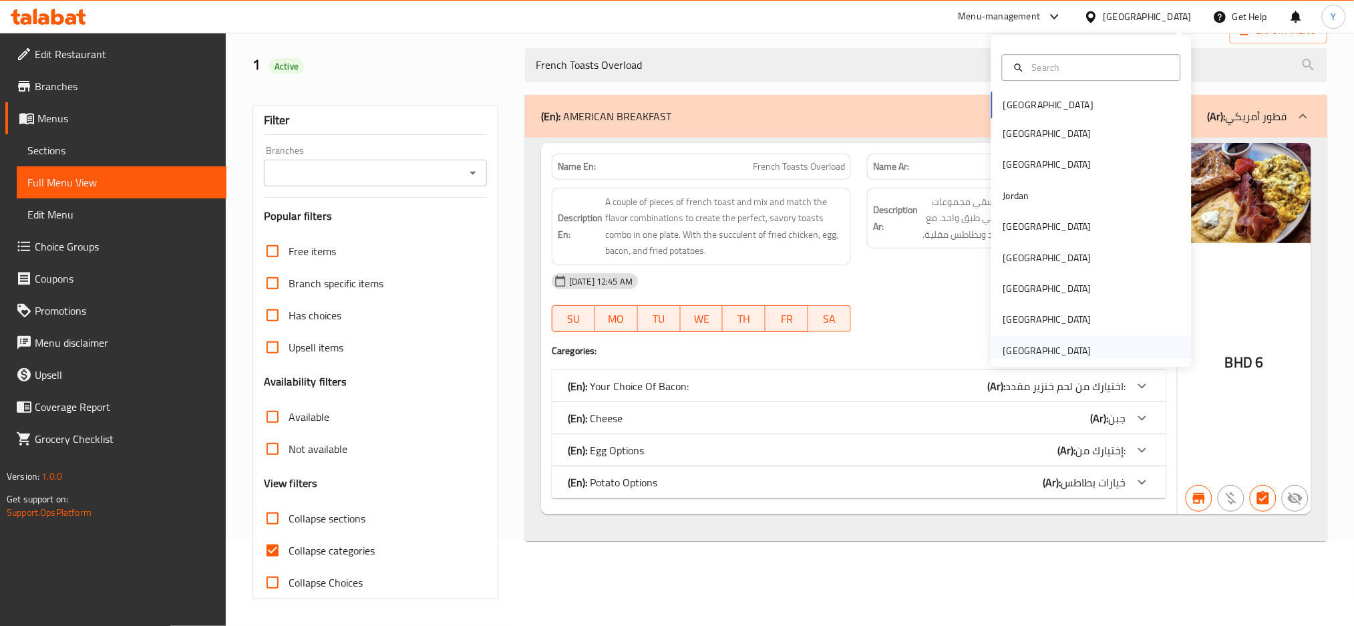
click at [1071, 349] on div "[GEOGRAPHIC_DATA]" at bounding box center [1047, 350] width 88 height 15
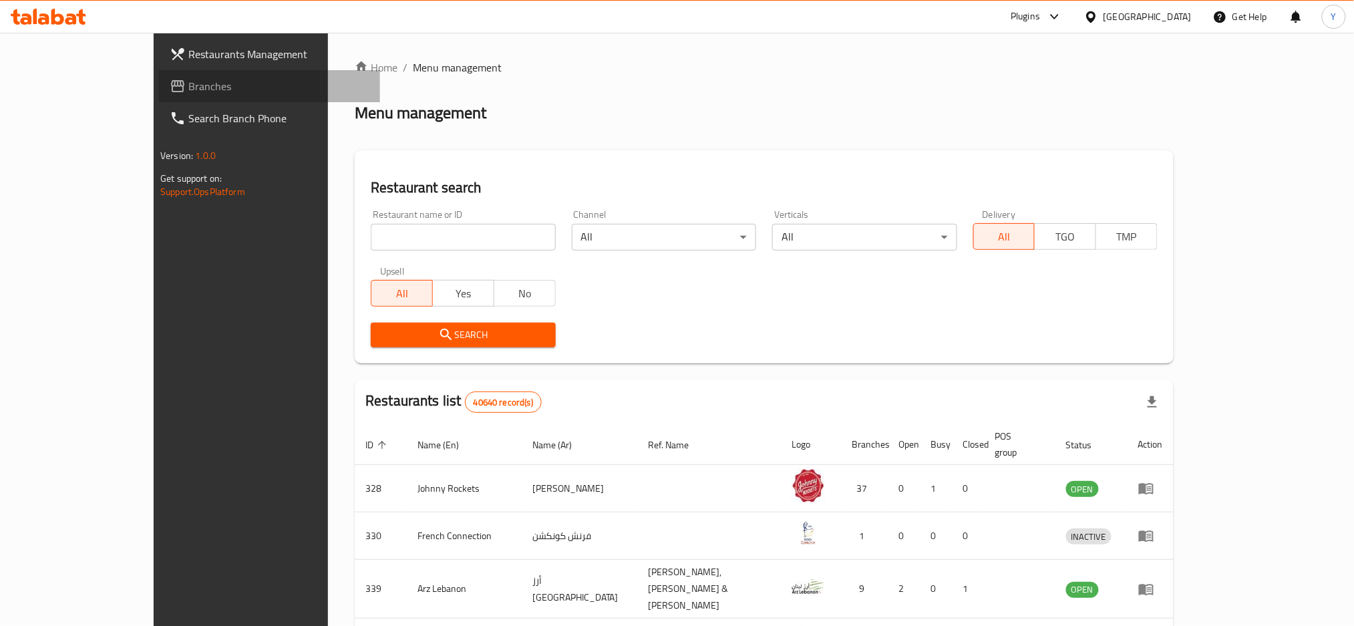
click at [188, 83] on span "Branches" at bounding box center [278, 86] width 181 height 16
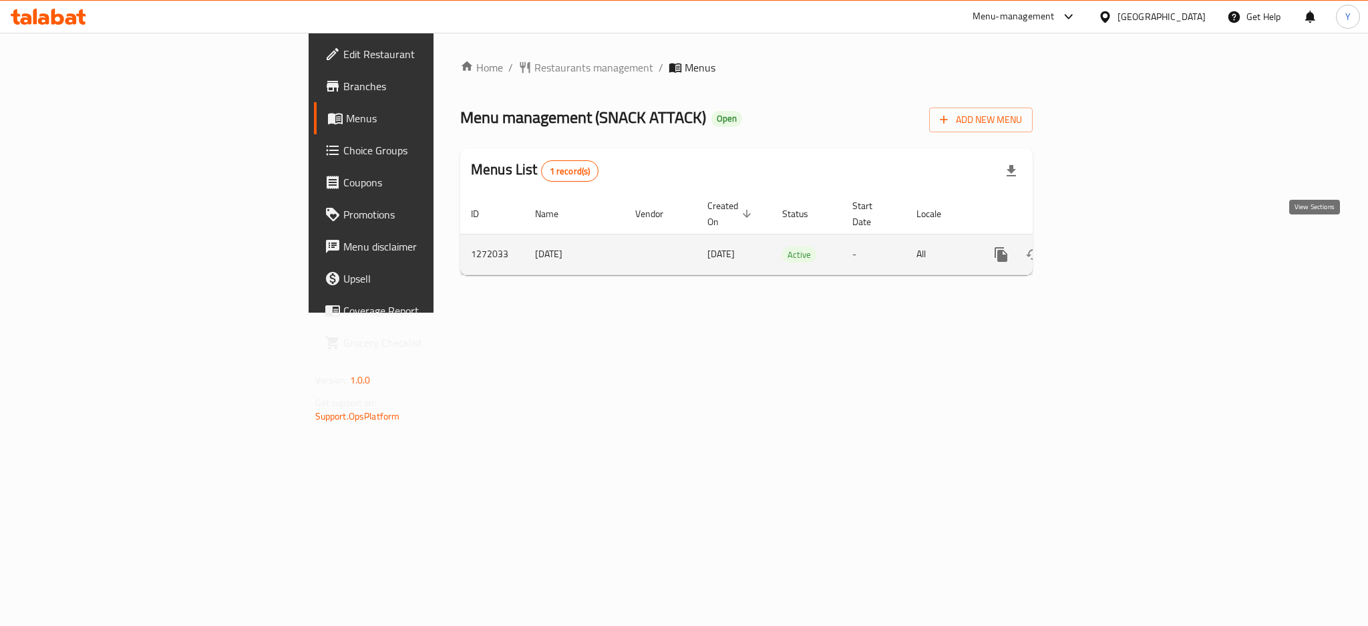
click at [1106, 247] on icon "enhanced table" at bounding box center [1098, 255] width 16 height 16
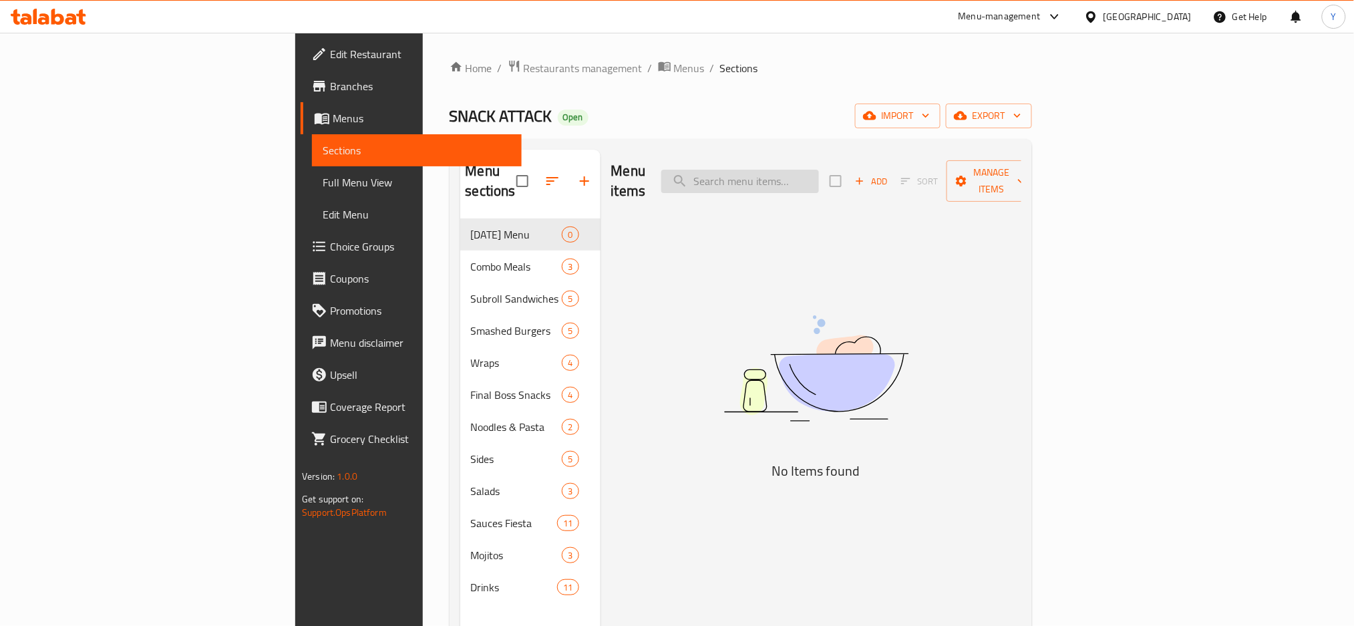
click at [793, 172] on input "search" at bounding box center [740, 181] width 158 height 23
paste input "Creamy Mushroom Sauce"
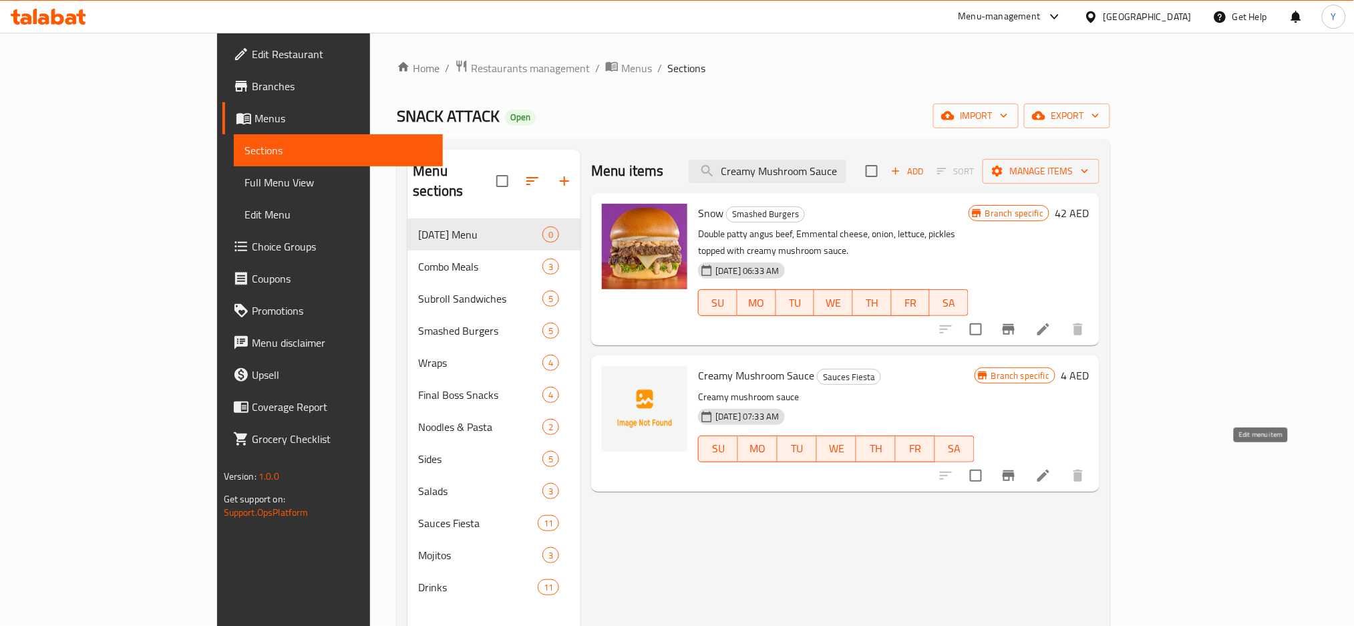
type input "Creamy Mushroom Sauce"
click at [1052, 468] on icon at bounding box center [1044, 476] width 16 height 16
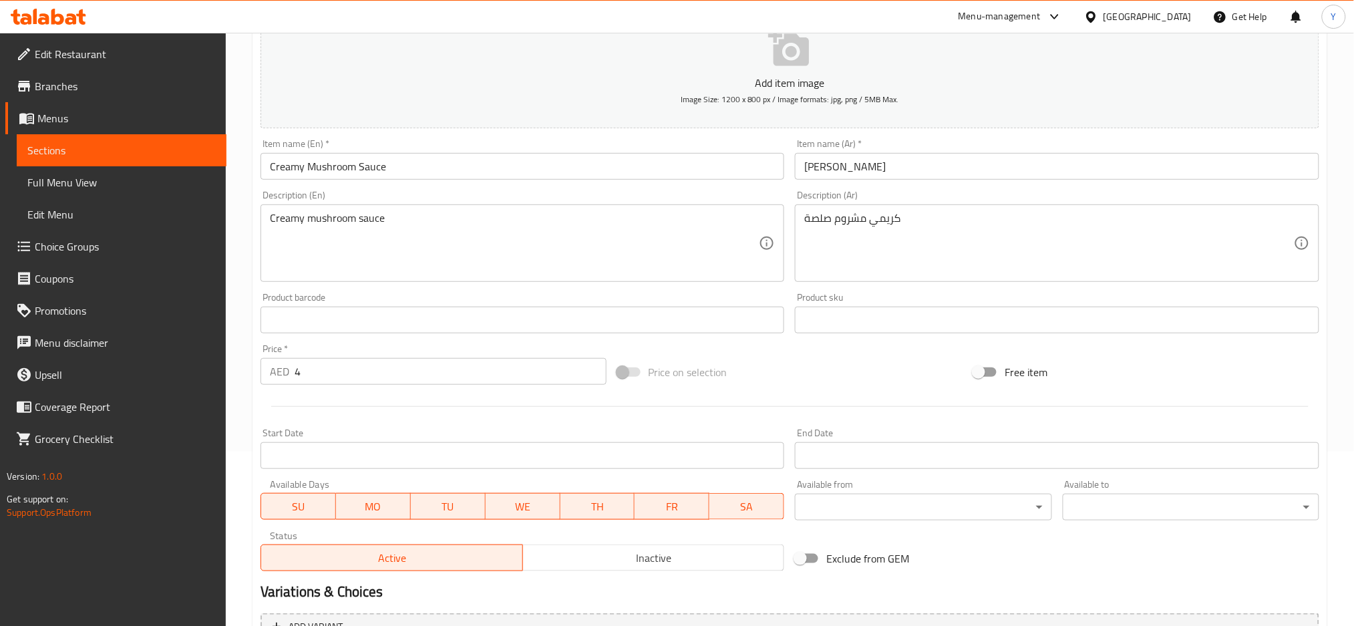
scroll to position [178, 0]
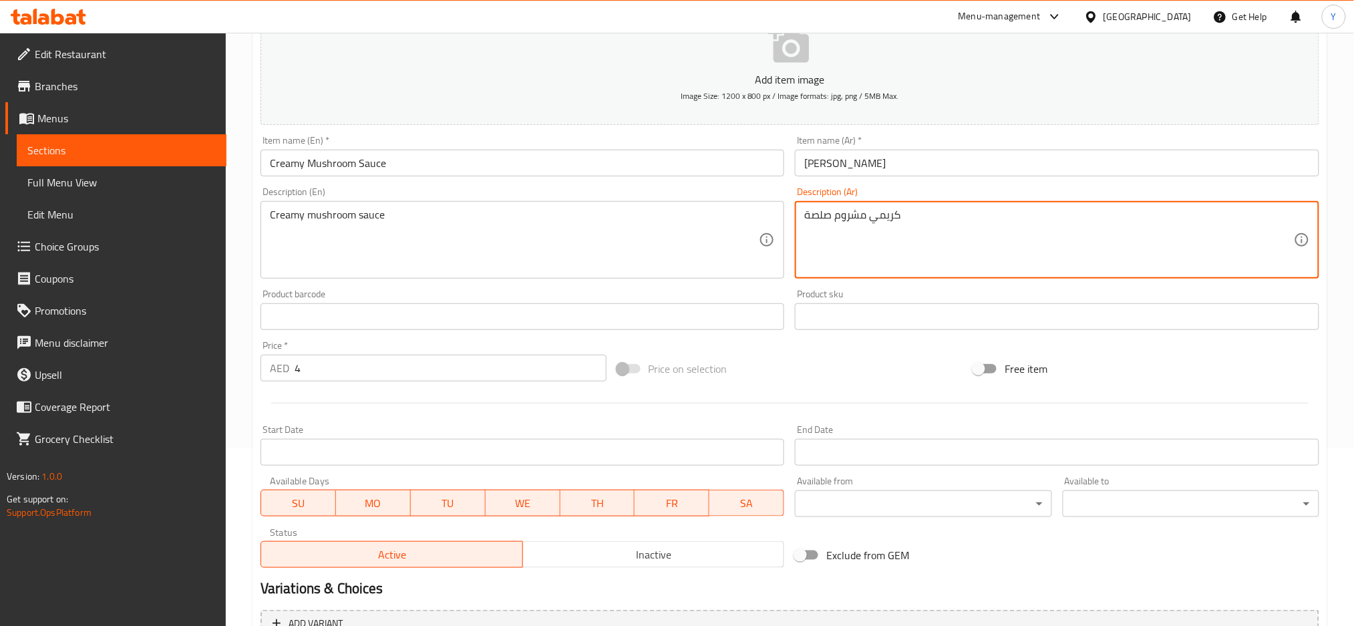
click at [861, 214] on textarea "كريمي مشروم صلصة" at bounding box center [1049, 239] width 490 height 63
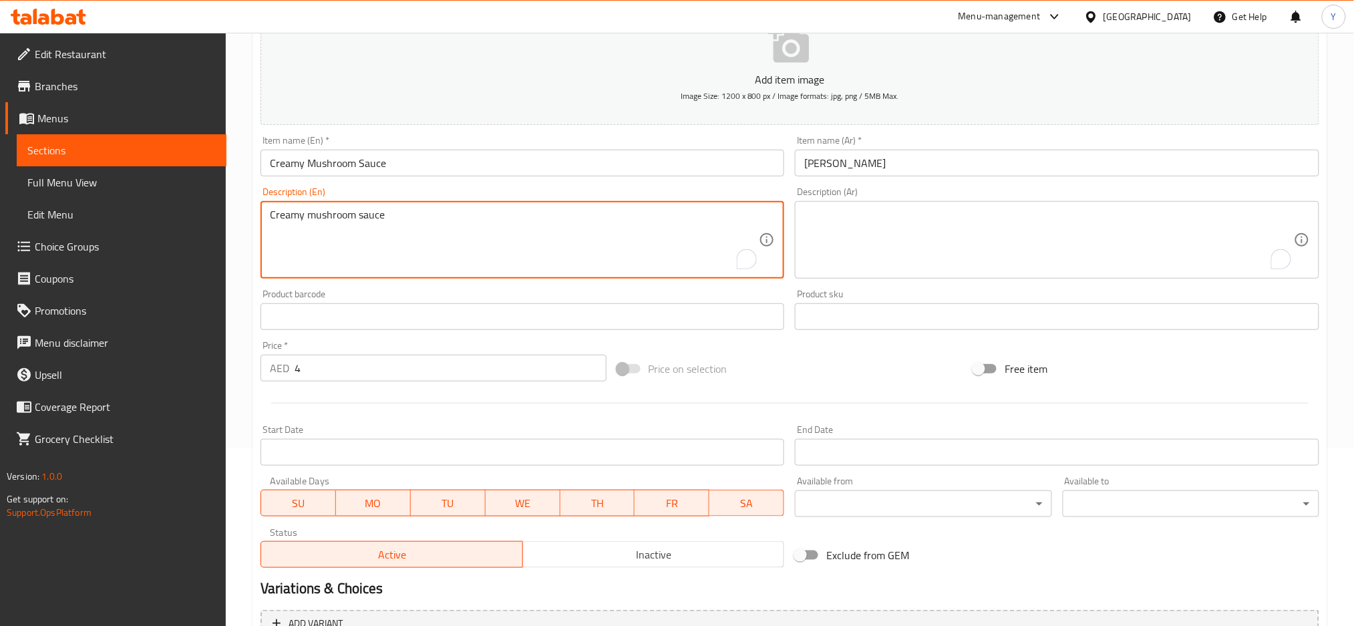
click at [356, 220] on textarea "Creamy mushroom sauce" at bounding box center [515, 239] width 490 height 63
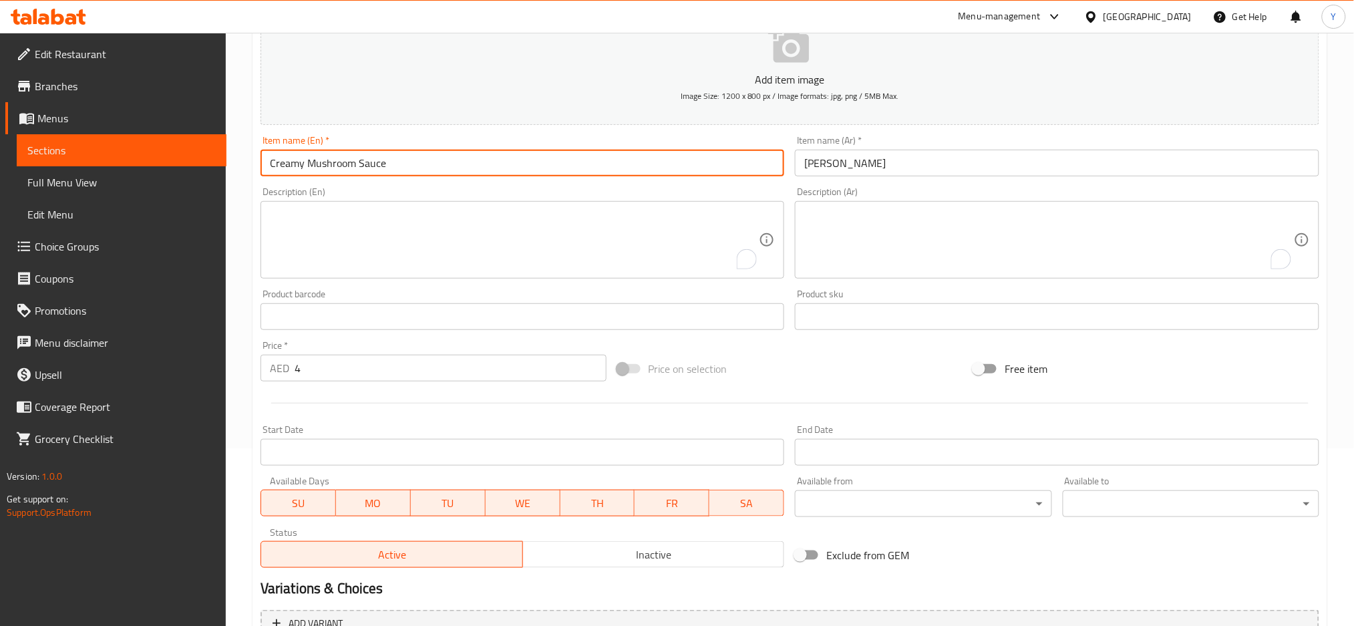
click at [343, 164] on input "Creamy Mushroom Sauce" at bounding box center [523, 163] width 524 height 27
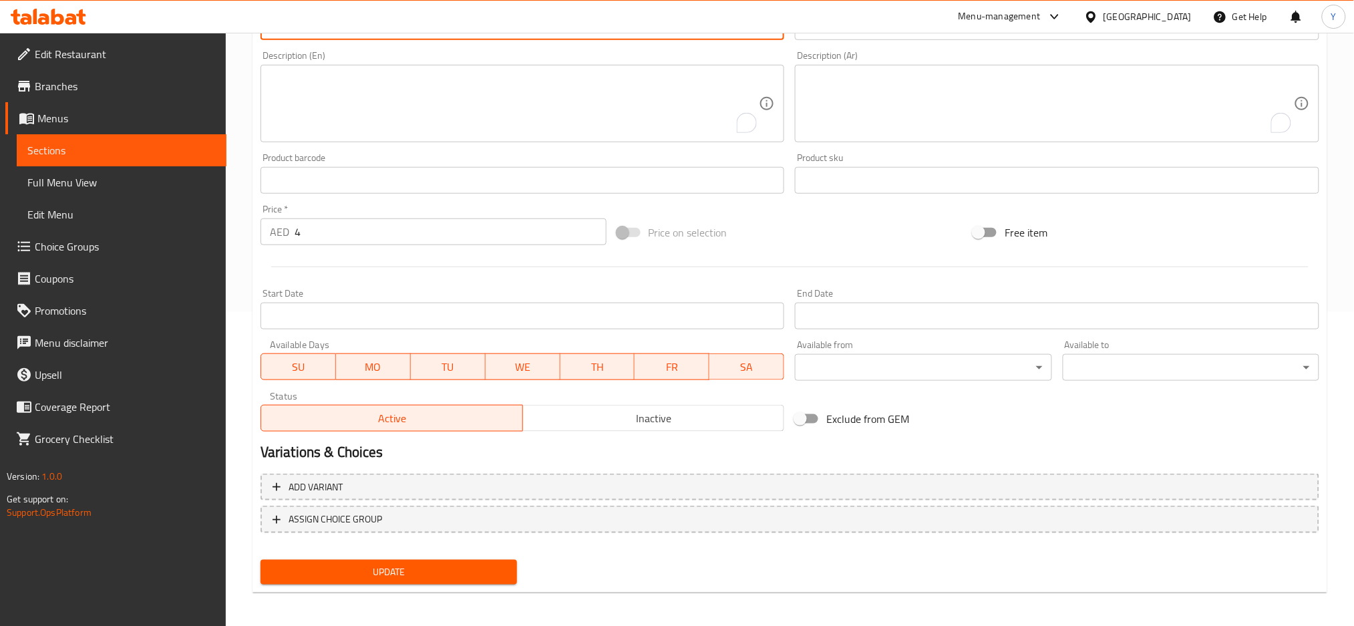
scroll to position [315, 0]
click at [449, 570] on span "Update" at bounding box center [388, 571] width 235 height 17
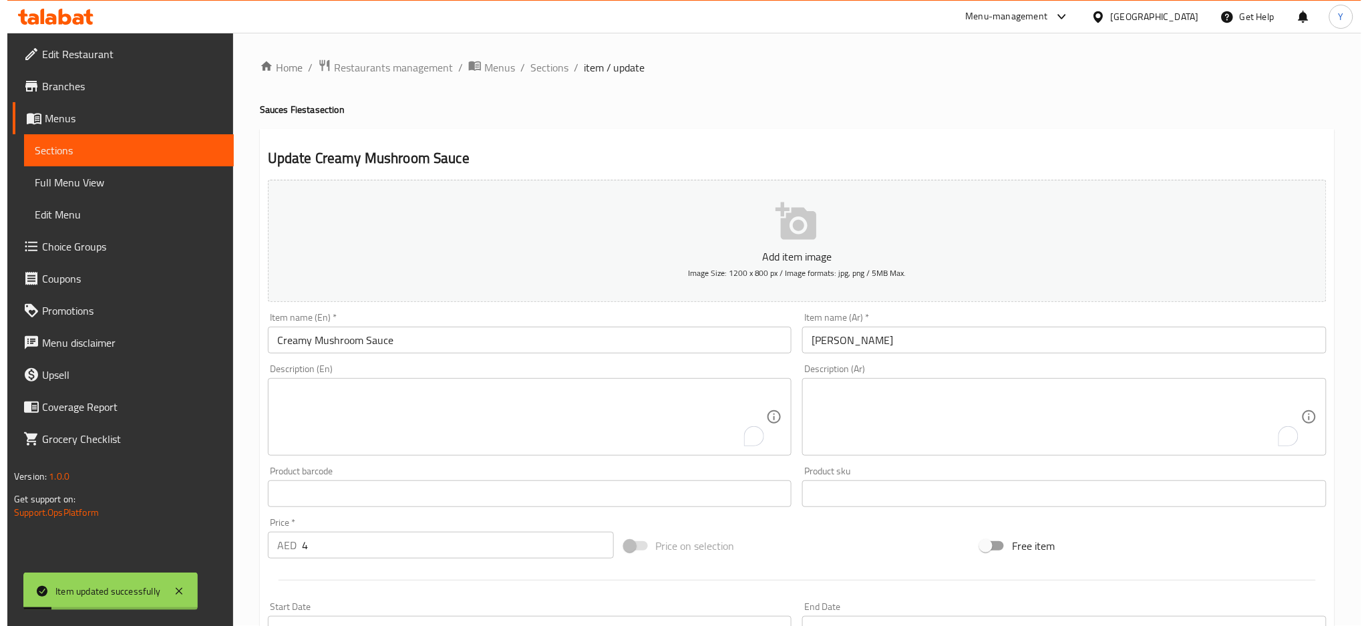
scroll to position [0, 0]
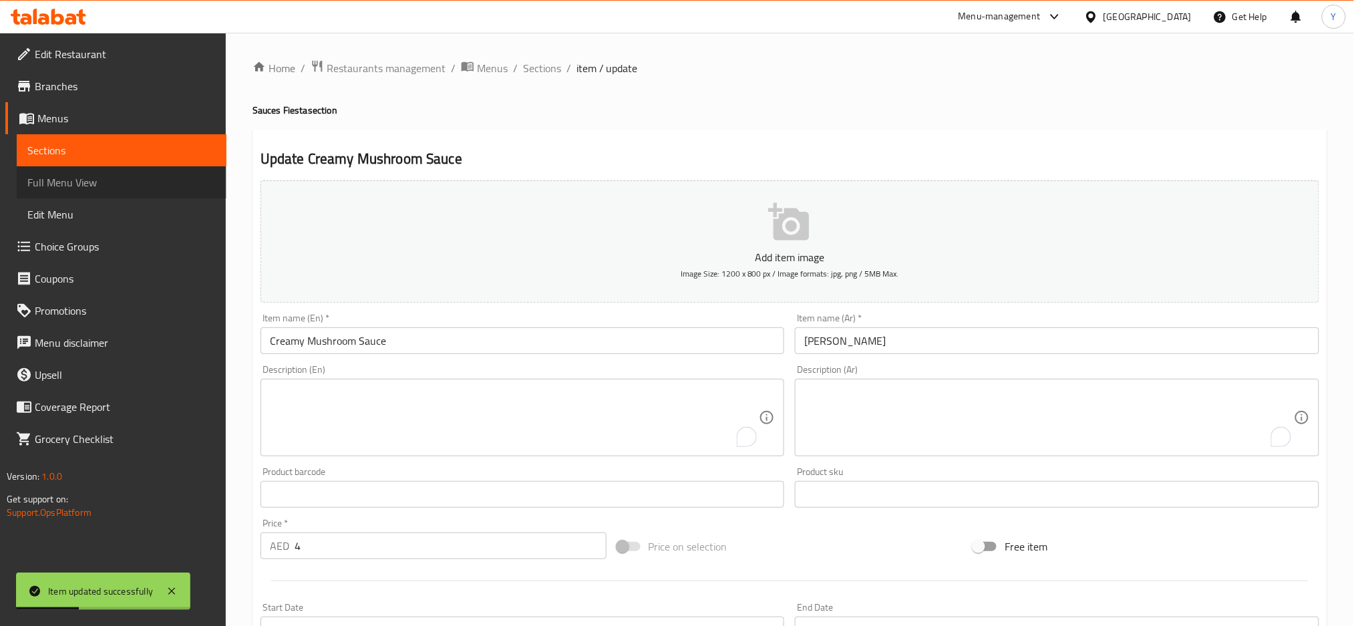
click at [98, 172] on link "Full Menu View" at bounding box center [122, 182] width 210 height 32
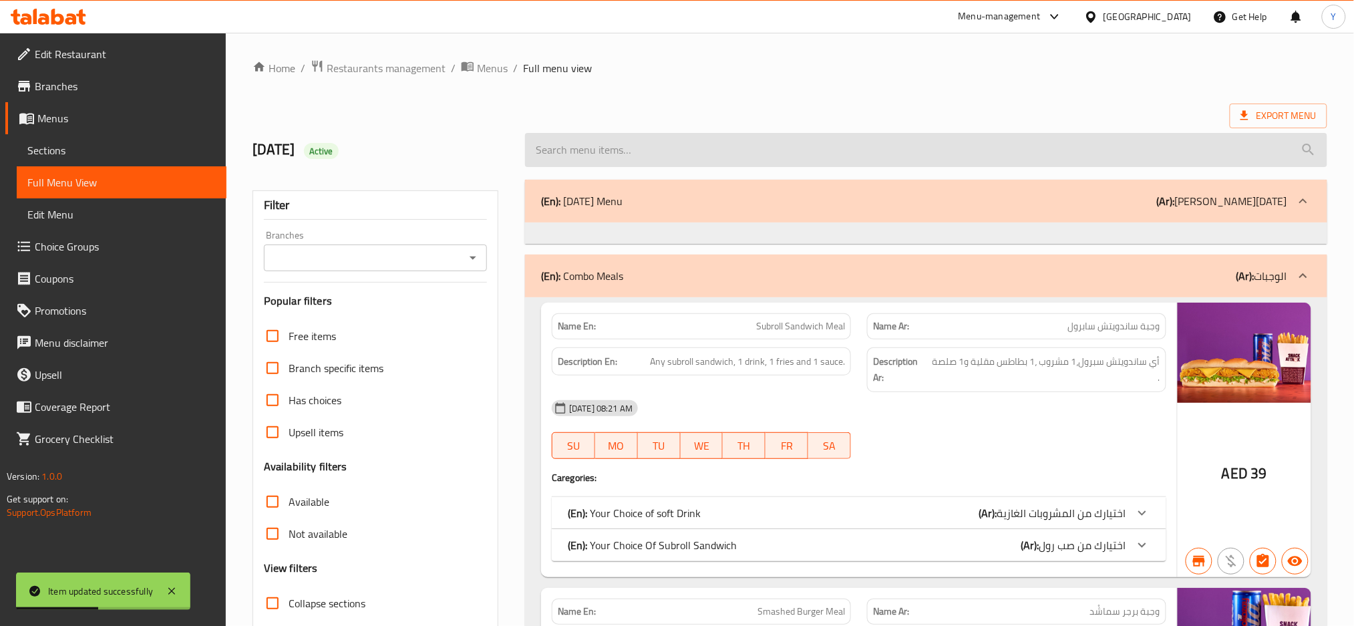
click at [658, 154] on input "search" at bounding box center [926, 150] width 802 height 34
paste input "Creamy Mushroom Sauce"
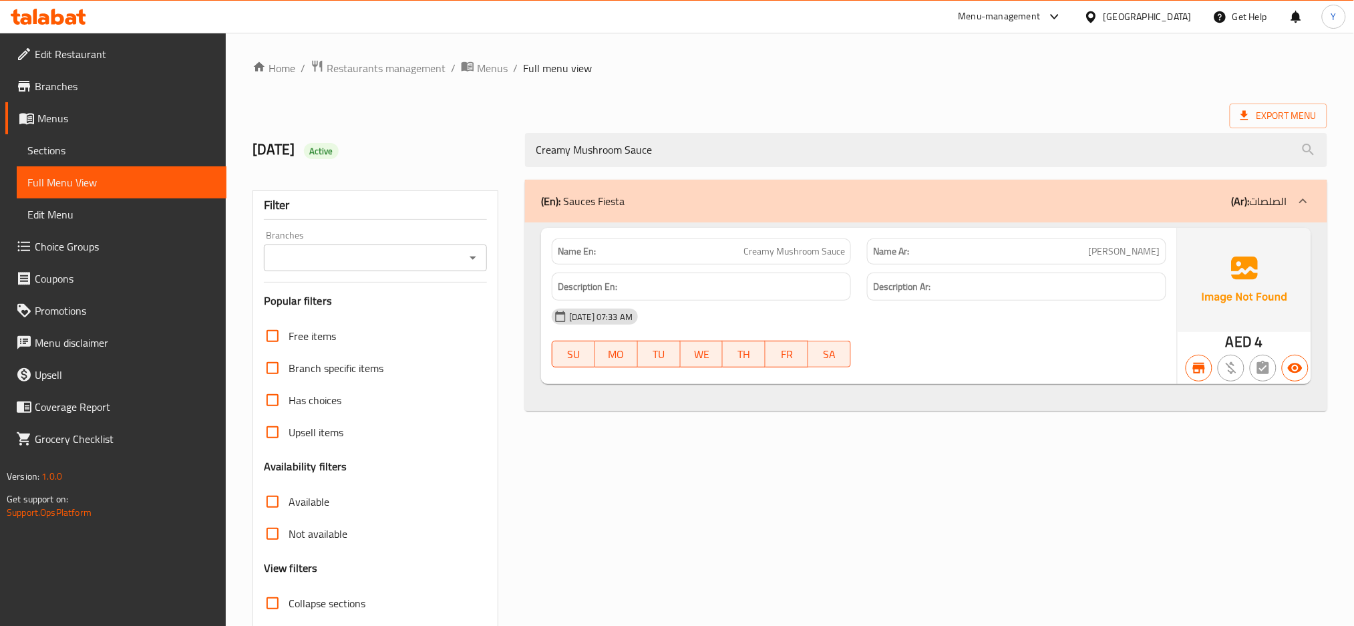
type input "Creamy Mushroom Sauce"
click at [375, 65] on span "Restaurants management" at bounding box center [386, 68] width 119 height 16
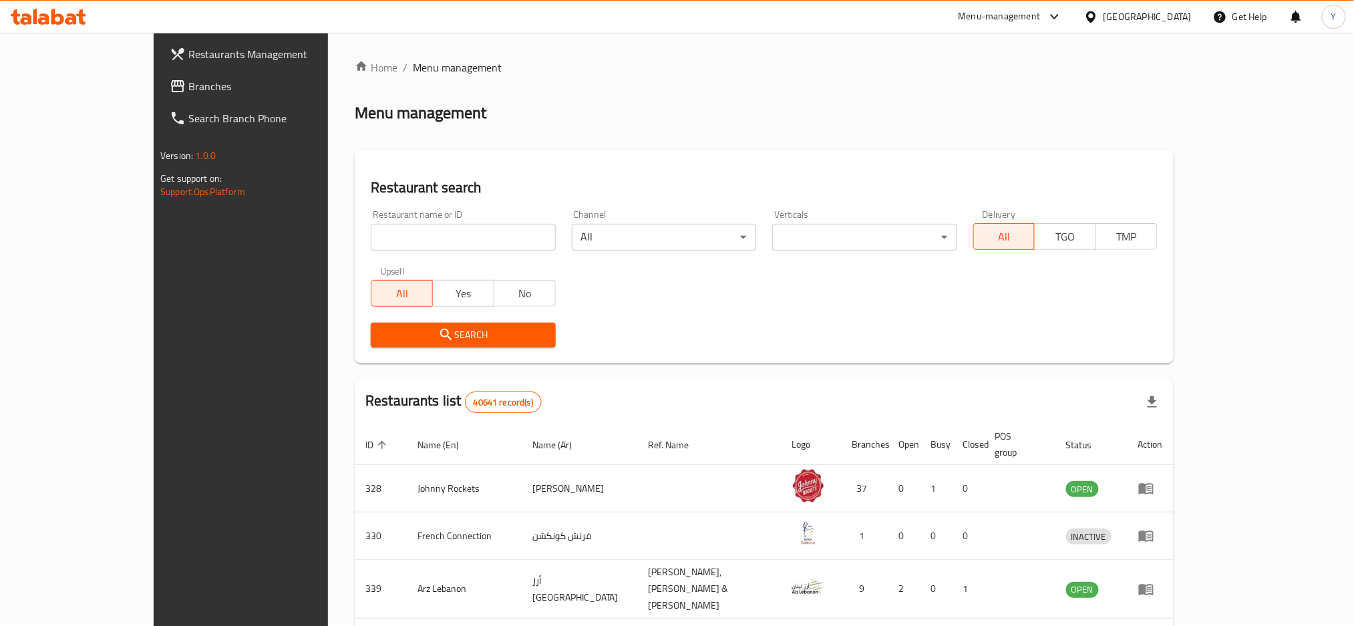
click at [188, 84] on span "Branches" at bounding box center [278, 86] width 181 height 16
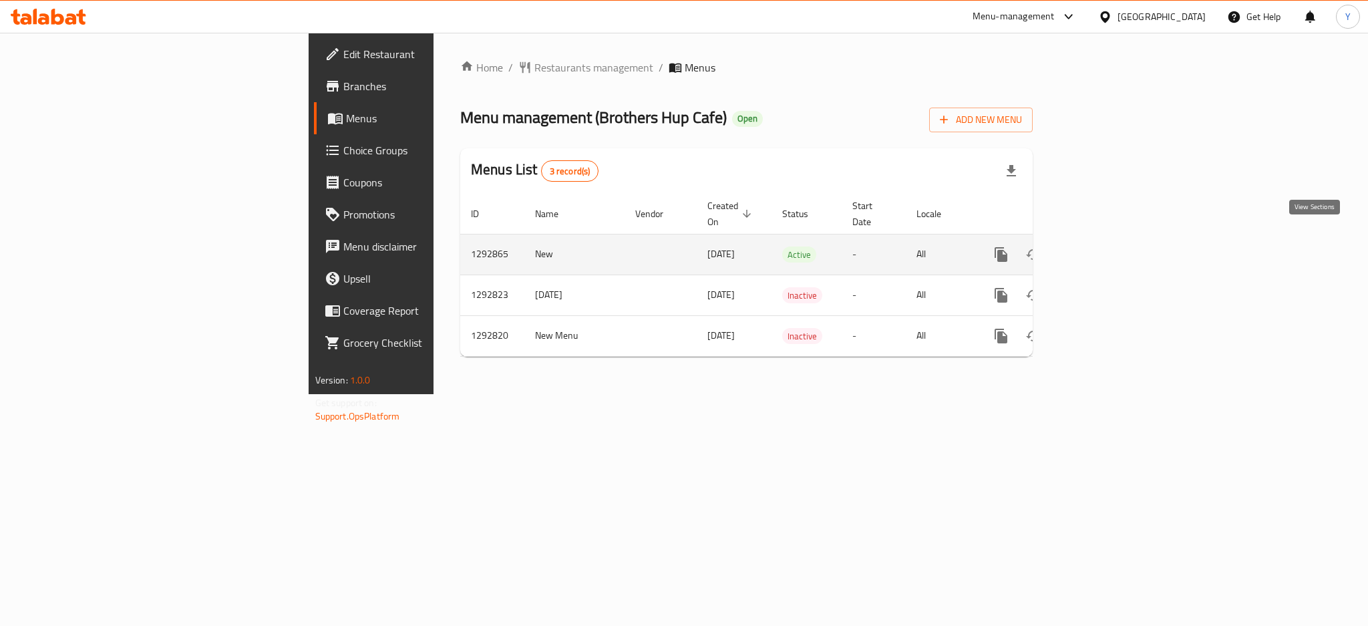
click at [1106, 247] on icon "enhanced table" at bounding box center [1098, 255] width 16 height 16
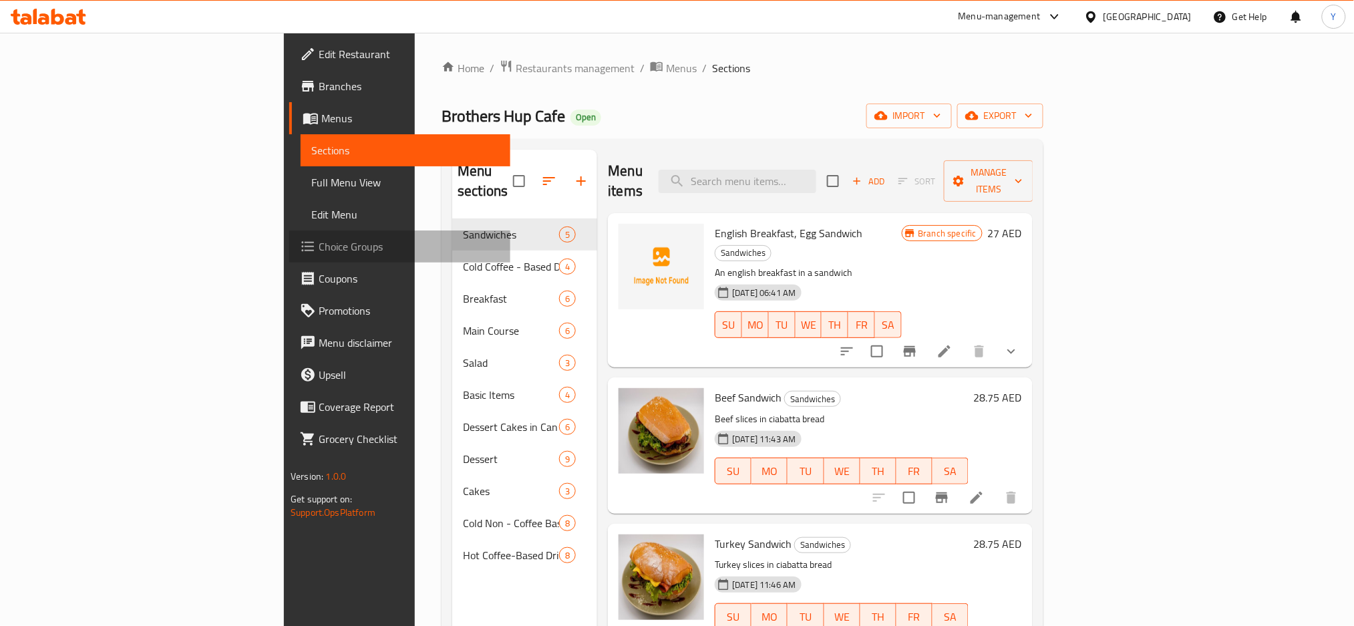
click at [319, 245] on span "Choice Groups" at bounding box center [409, 247] width 181 height 16
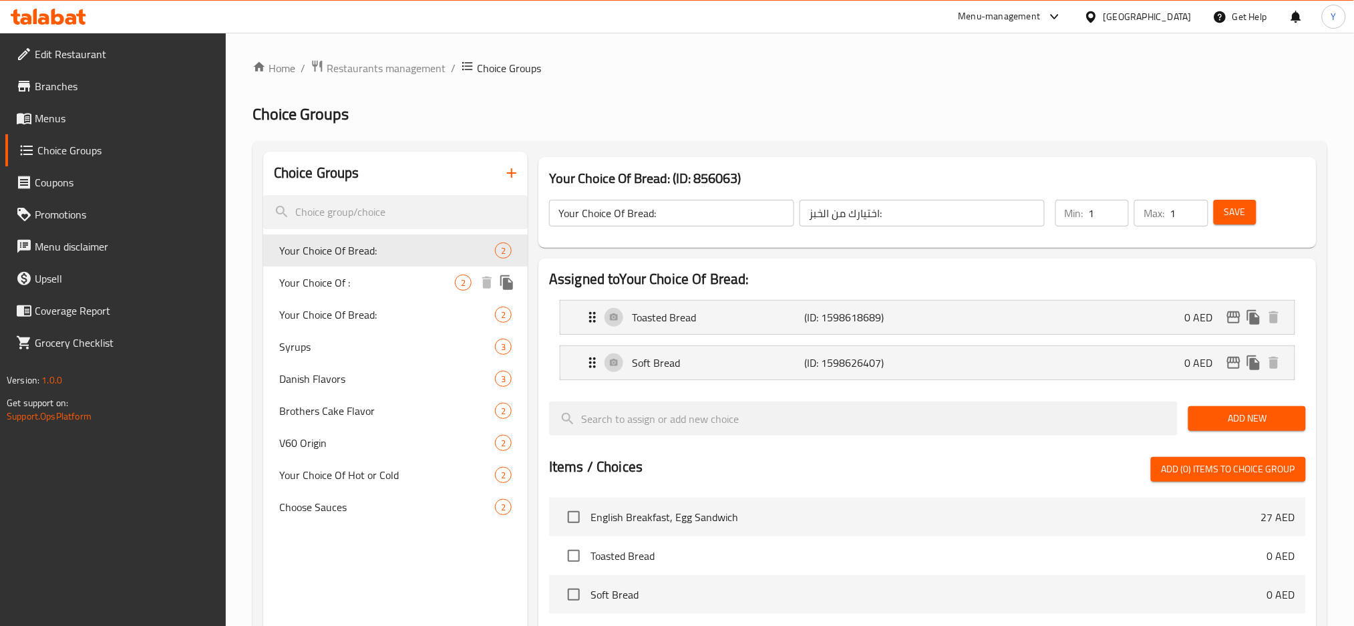
click at [355, 290] on span "Your Choice Of :" at bounding box center [367, 283] width 176 height 16
type input "Your Choice Of :"
type input "اختيارك من:"
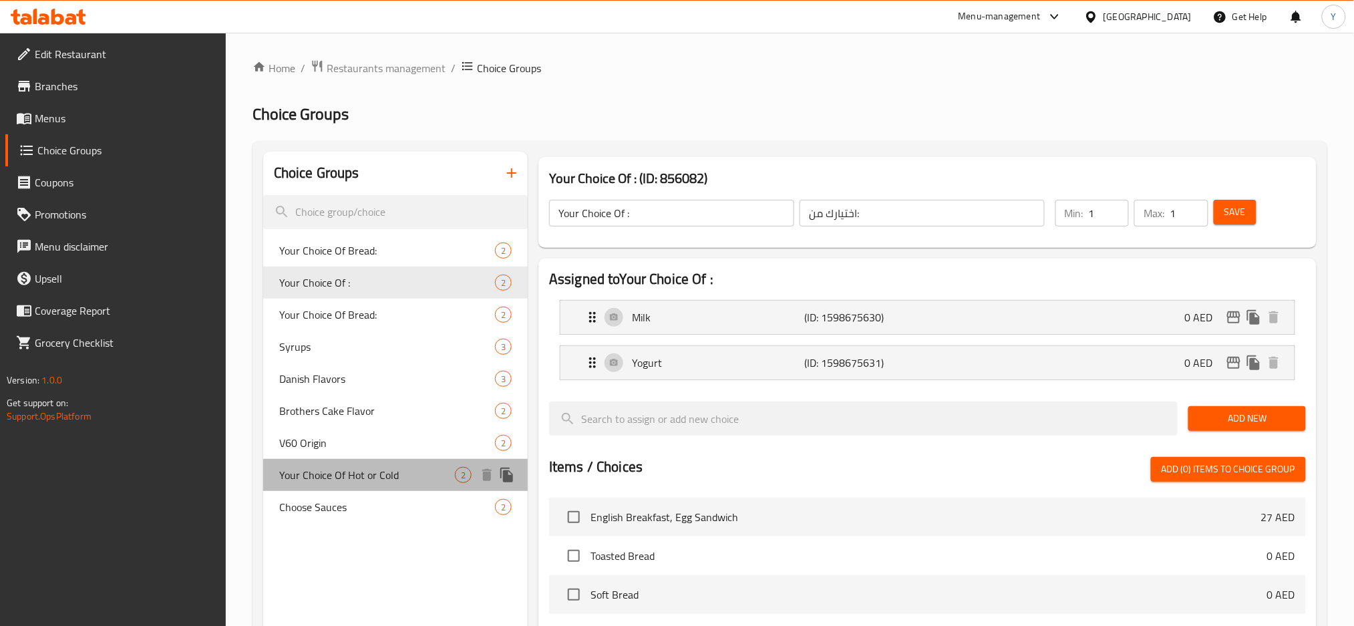
click at [387, 476] on span "Your Choice Of Hot or Cold" at bounding box center [367, 475] width 176 height 16
type input "Your Choice Of Hot or Cold"
type input "اختيارك من الساخن أو البارد"
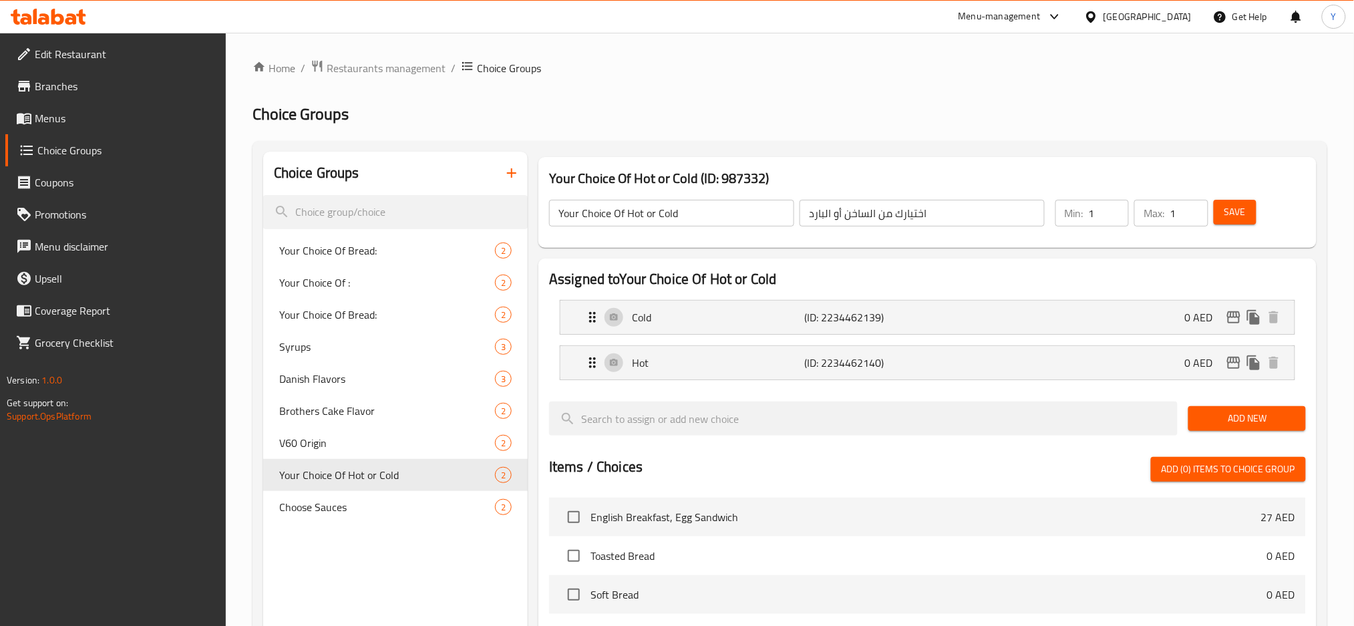
type input "1"
click at [1112, 210] on input "1" at bounding box center [1109, 213] width 40 height 27
click at [1136, 317] on div "Cold (ID: 2234462139) 0 AED" at bounding box center [932, 317] width 694 height 33
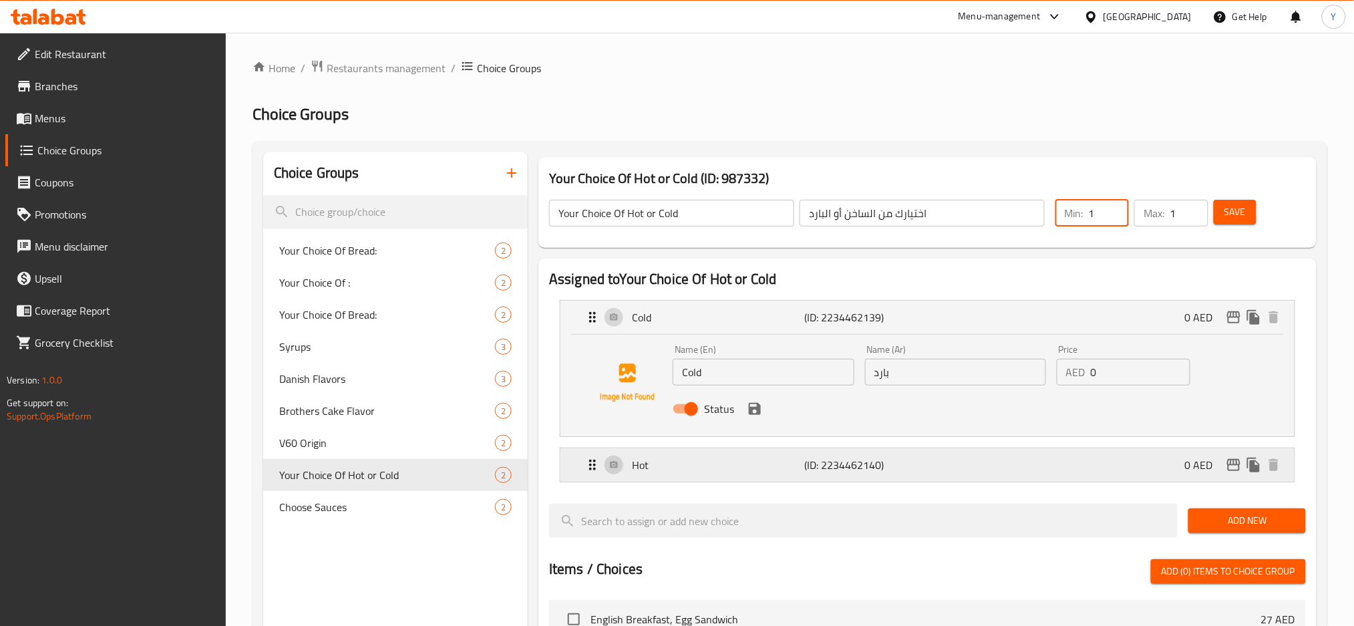
click at [1011, 465] on div "Hot (ID: 2234462140) 0 AED" at bounding box center [932, 464] width 694 height 33
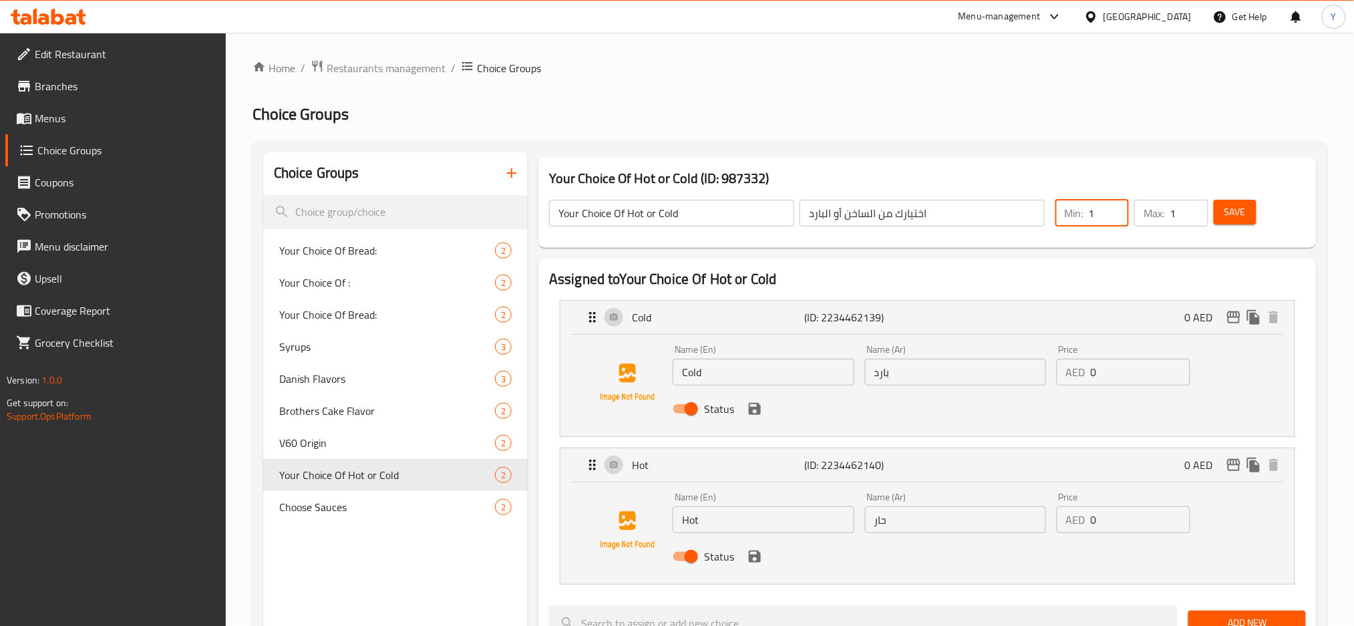
click at [1244, 221] on button "Save" at bounding box center [1235, 212] width 43 height 25
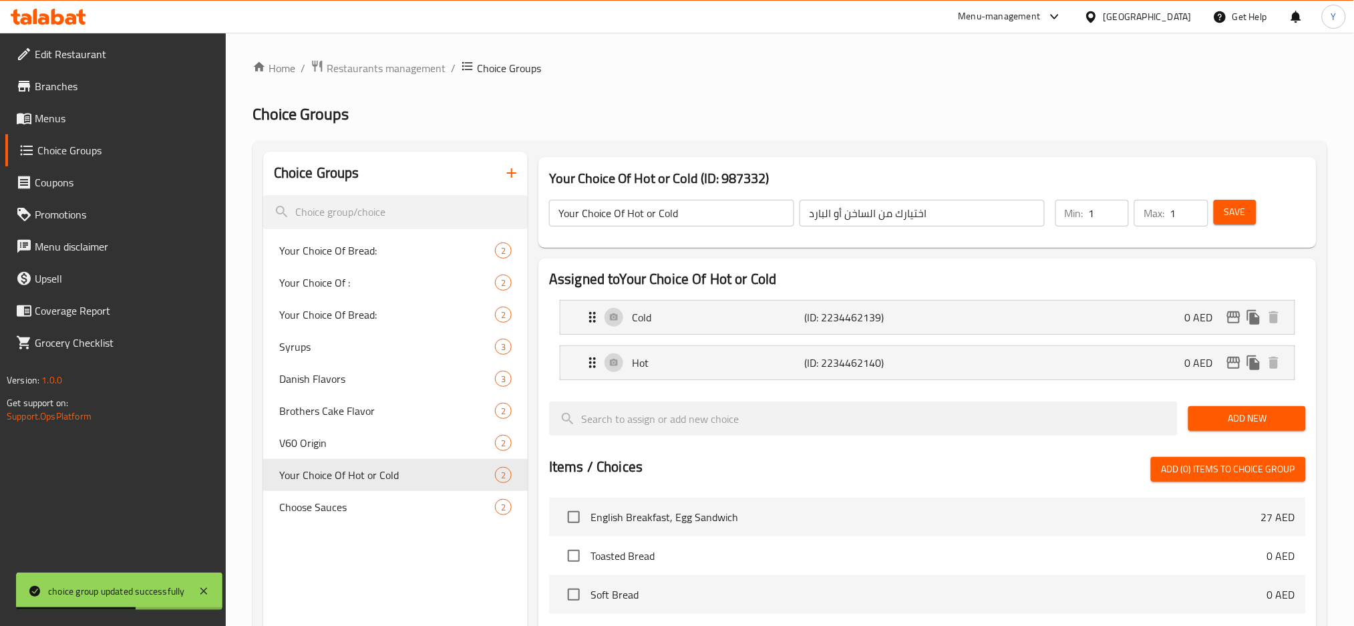
click at [881, 206] on input "اختيارك من الساخن أو البارد" at bounding box center [922, 213] width 245 height 27
click at [688, 209] on input "Your Choice Of Hot or Cold" at bounding box center [671, 213] width 245 height 27
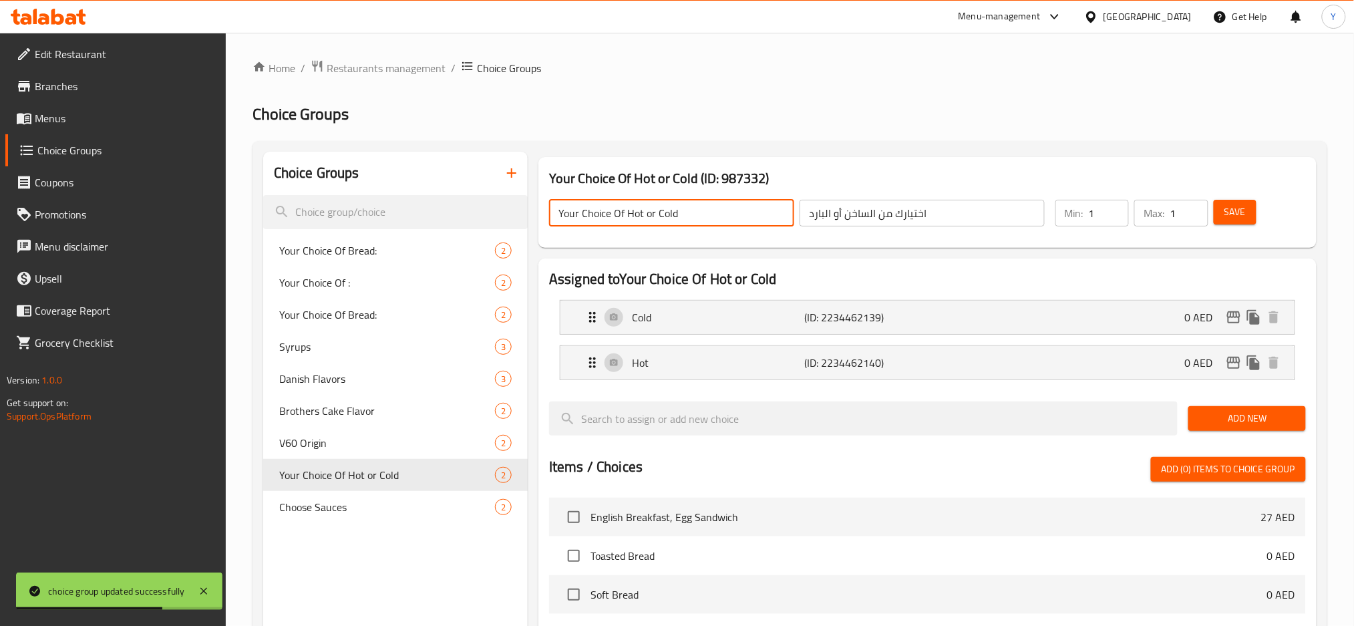
click at [688, 209] on input "Your Choice Of Hot or Cold" at bounding box center [671, 213] width 245 height 27
type input "Your Choice of Hot or Cold"
click at [1227, 202] on button "Save" at bounding box center [1235, 212] width 43 height 25
click at [406, 73] on span "Restaurants management" at bounding box center [386, 68] width 119 height 16
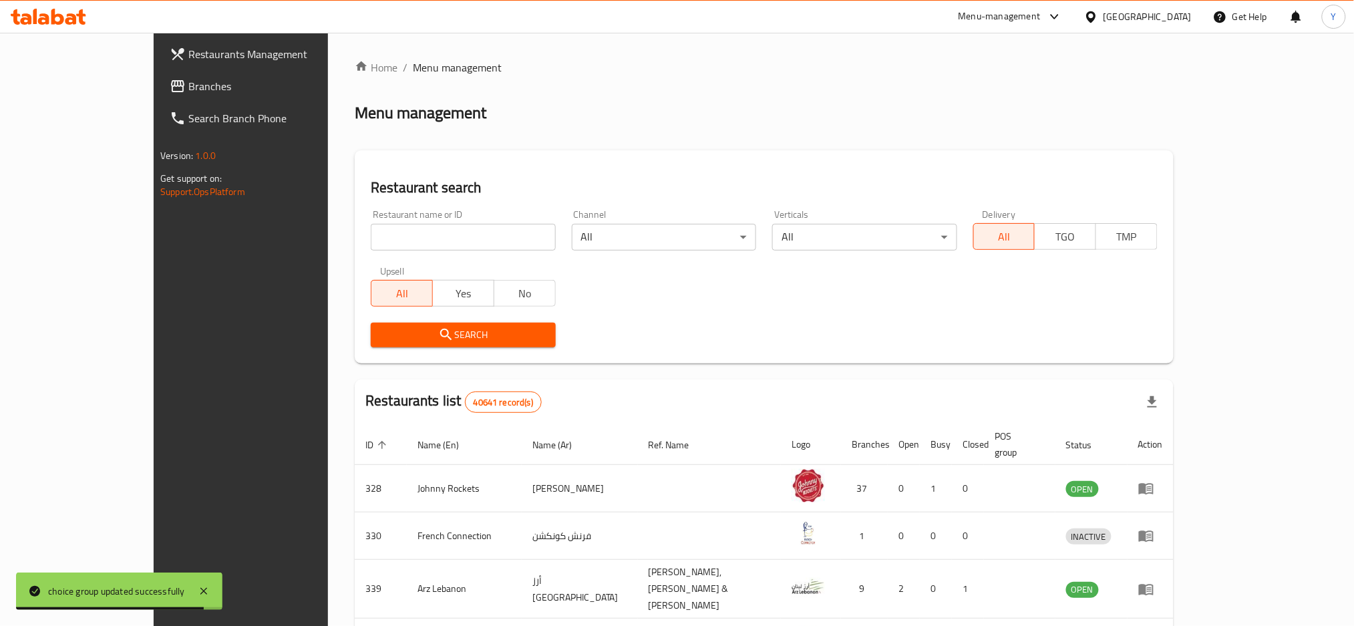
click at [188, 91] on span "Branches" at bounding box center [278, 86] width 181 height 16
